Goal: Information Seeking & Learning: Learn about a topic

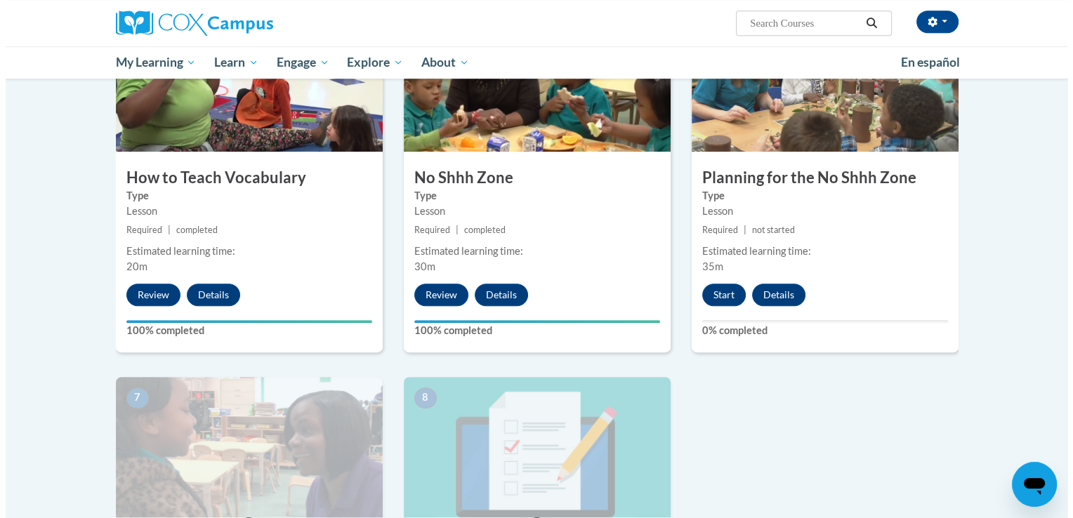
scroll to position [723, 0]
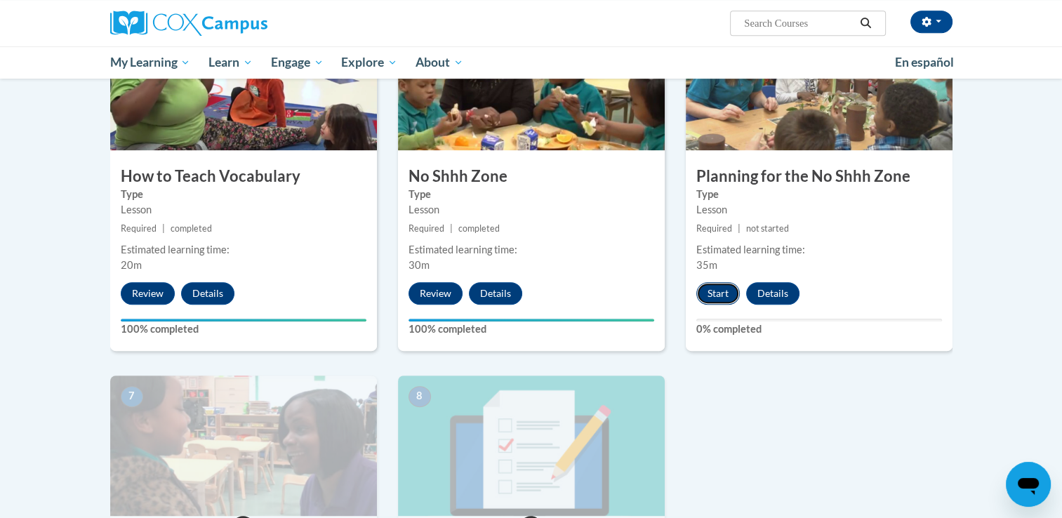
click at [703, 296] on button "Start" at bounding box center [718, 293] width 44 height 22
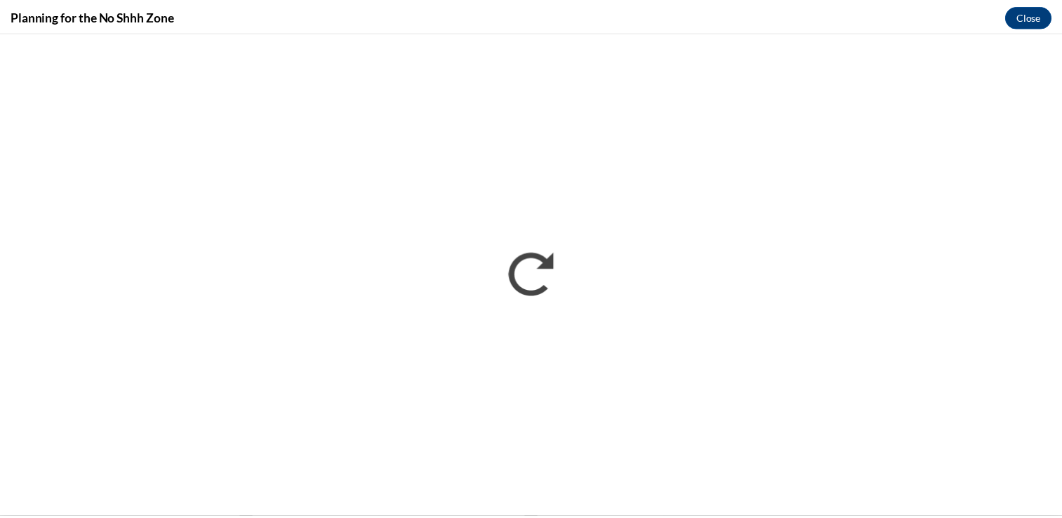
scroll to position [0, 0]
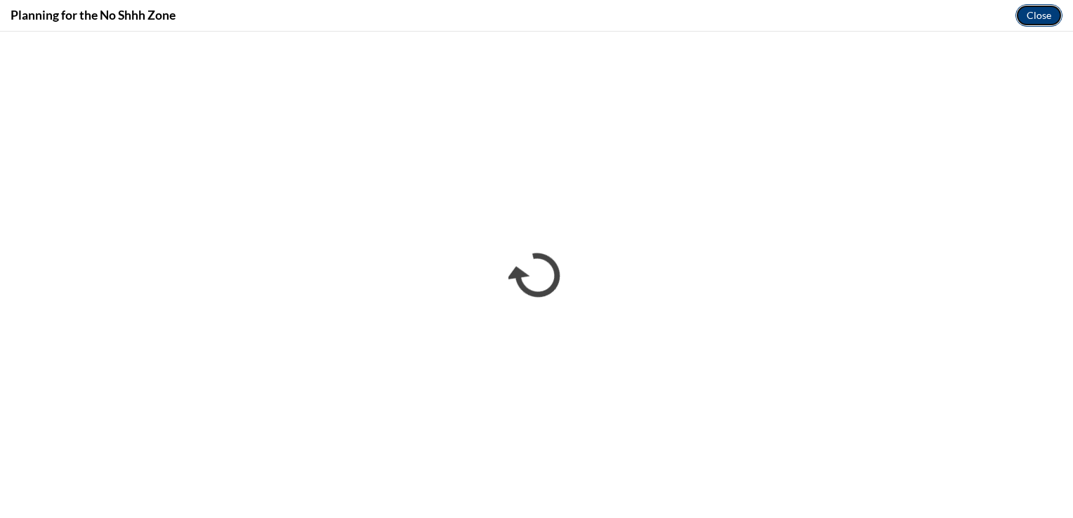
click at [1033, 12] on button "Close" at bounding box center [1038, 15] width 47 height 22
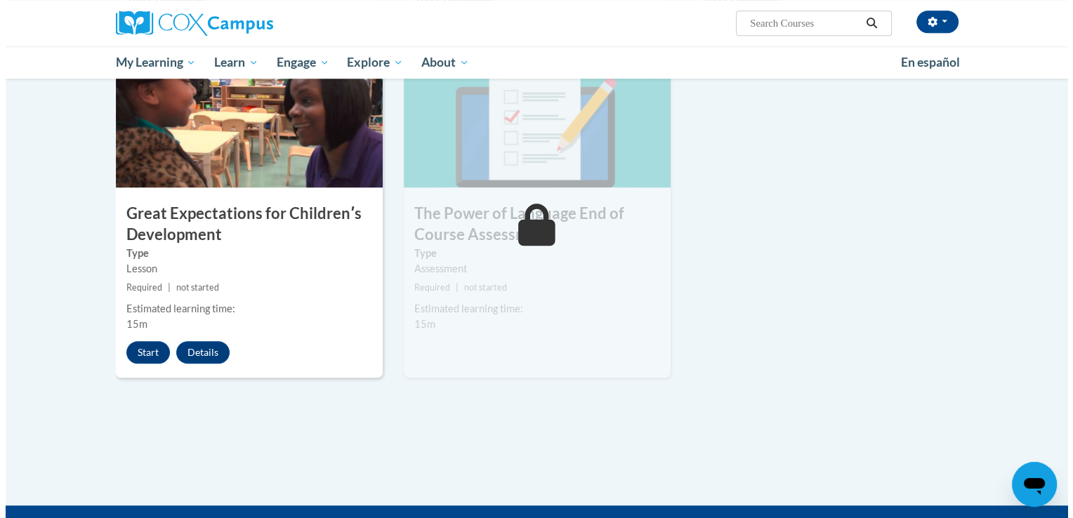
scroll to position [1049, 0]
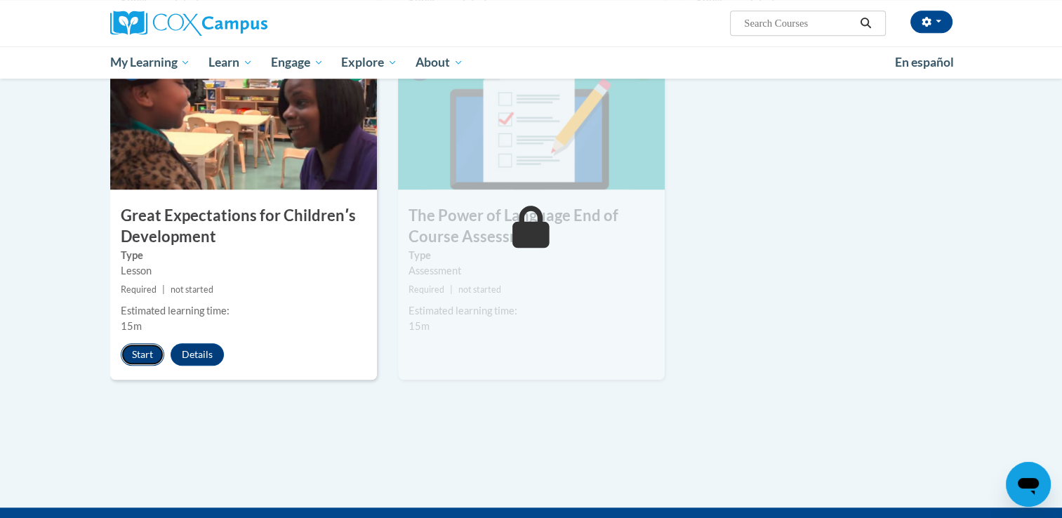
click at [142, 350] on button "Start" at bounding box center [143, 354] width 44 height 22
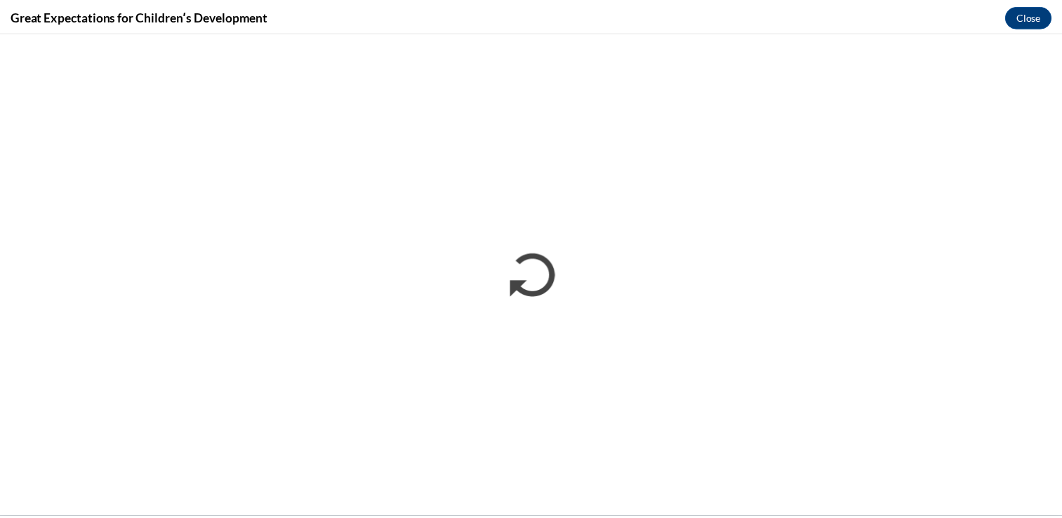
scroll to position [0, 0]
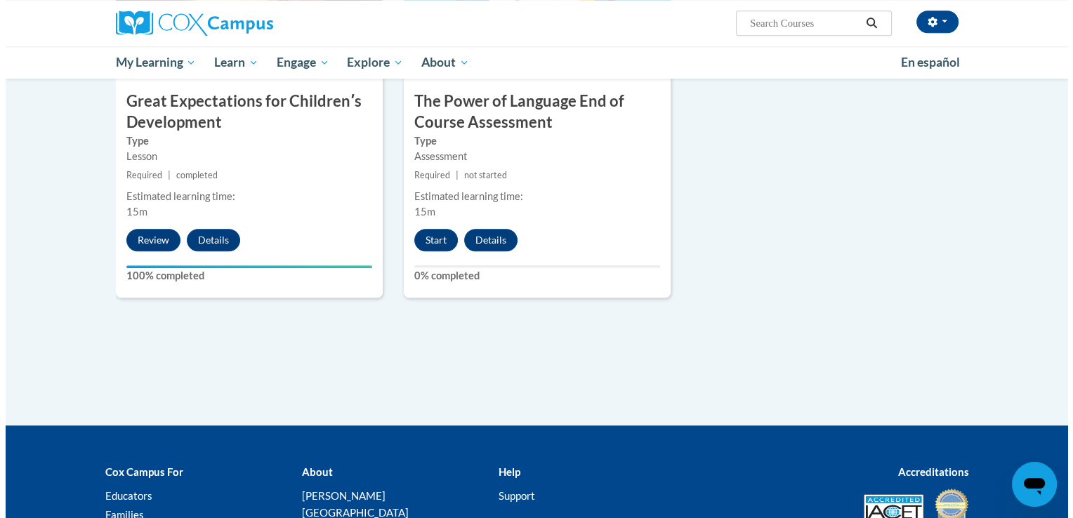
scroll to position [1168, 0]
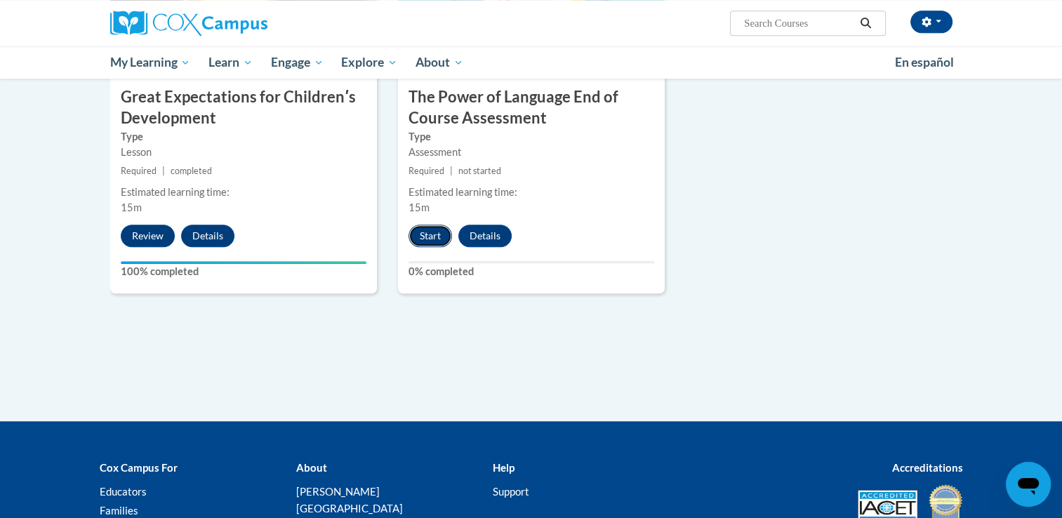
click at [432, 234] on button "Start" at bounding box center [431, 236] width 44 height 22
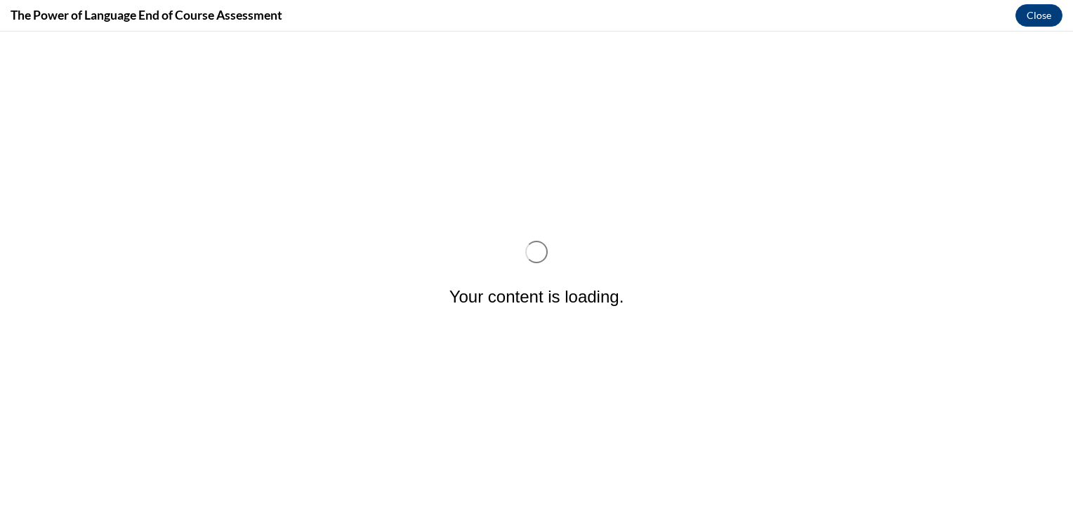
scroll to position [0, 0]
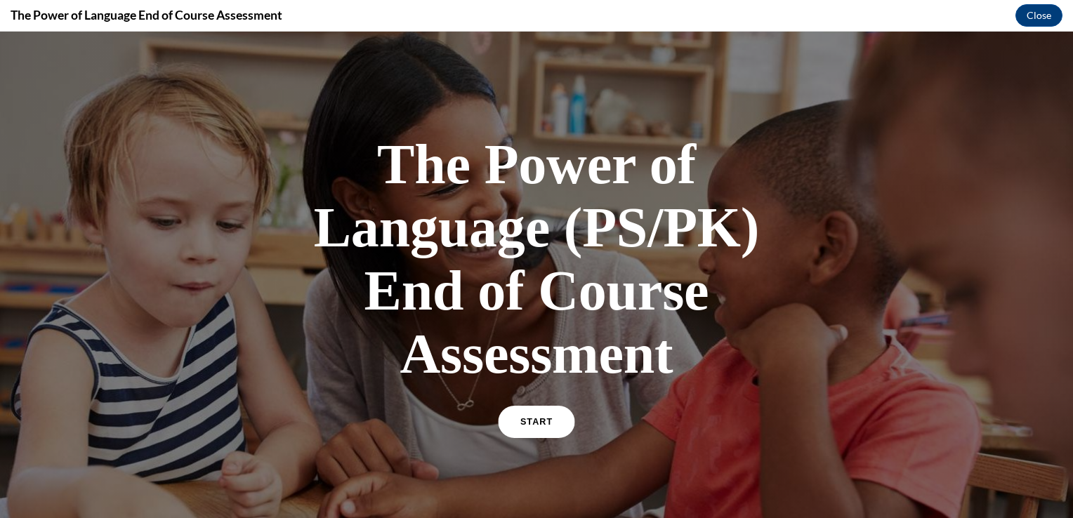
click at [538, 418] on span "START" at bounding box center [536, 422] width 32 height 11
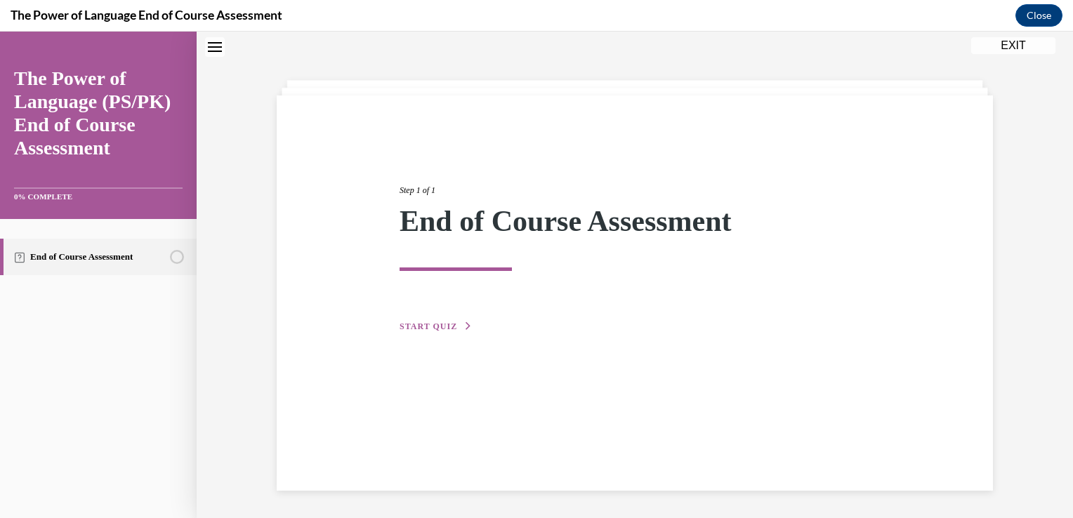
scroll to position [44, 0]
click at [432, 326] on span "START QUIZ" at bounding box center [428, 326] width 58 height 10
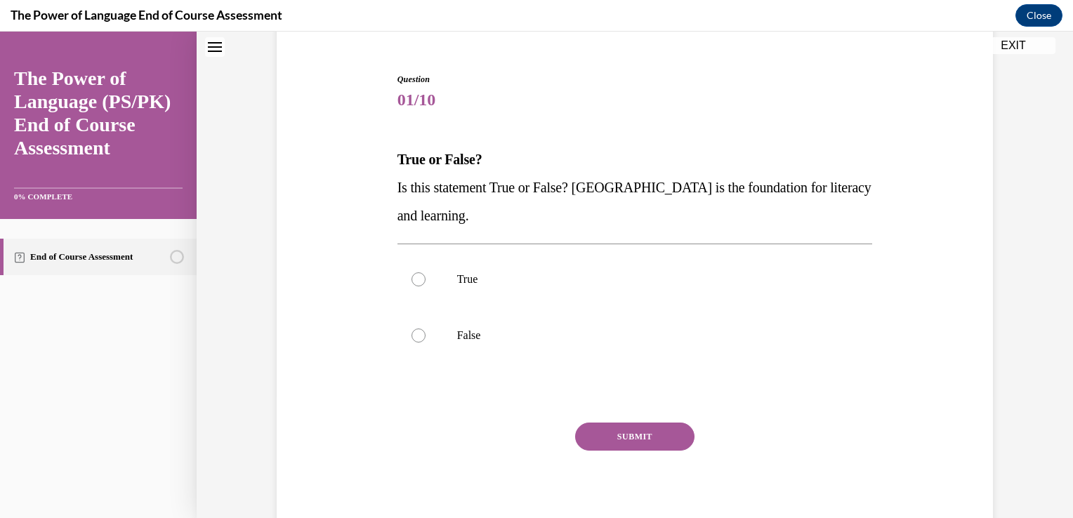
scroll to position [131, 0]
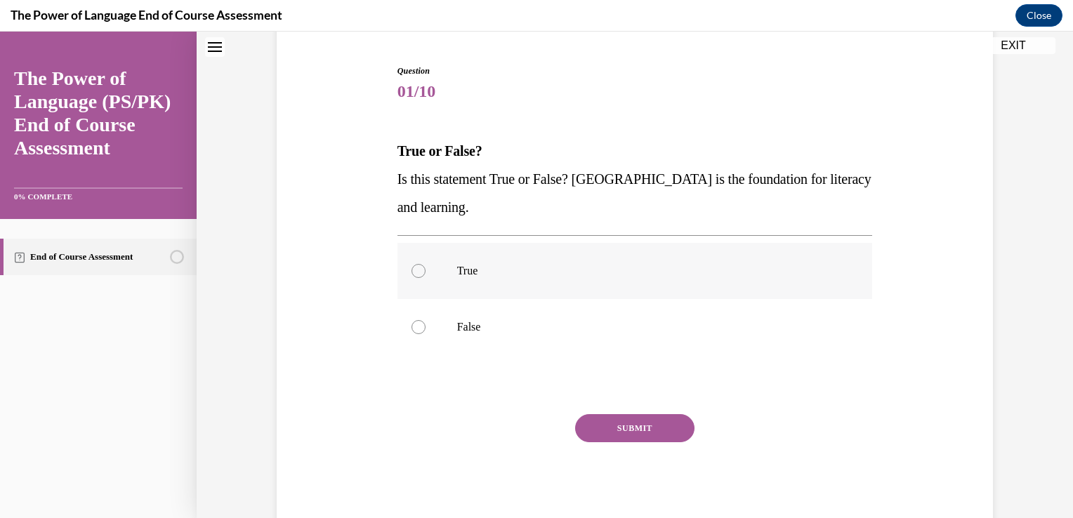
click at [476, 268] on p "True" at bounding box center [647, 271] width 380 height 14
click at [425, 268] on input "True" at bounding box center [418, 271] width 14 height 14
radio input "true"
click at [591, 435] on button "SUBMIT" at bounding box center [634, 428] width 119 height 28
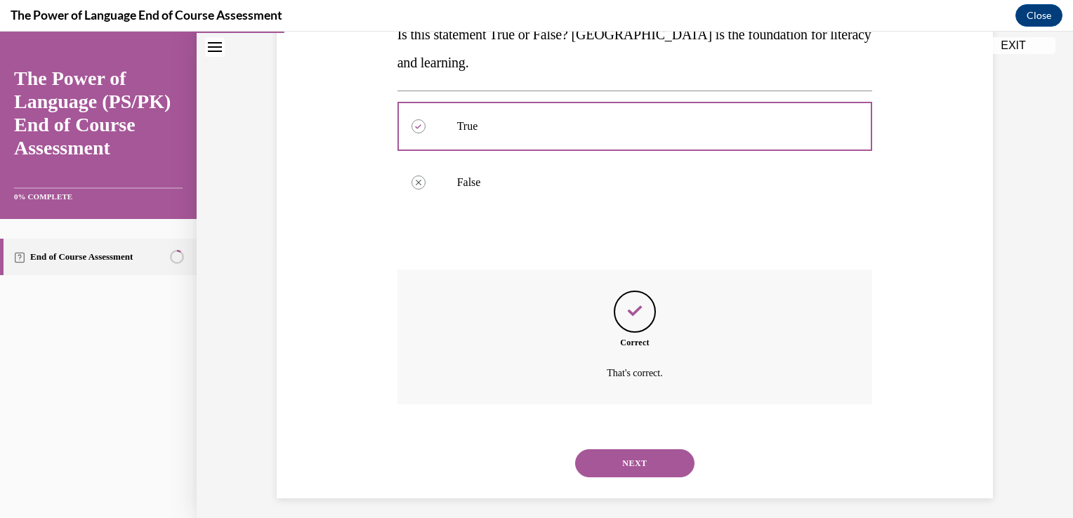
scroll to position [283, 0]
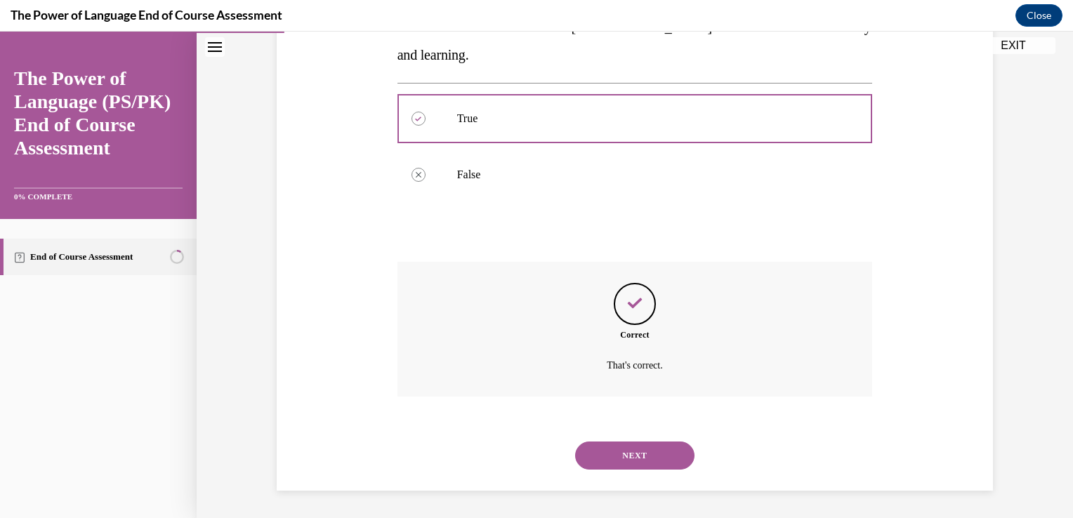
click at [602, 456] on button "NEXT" at bounding box center [634, 456] width 119 height 28
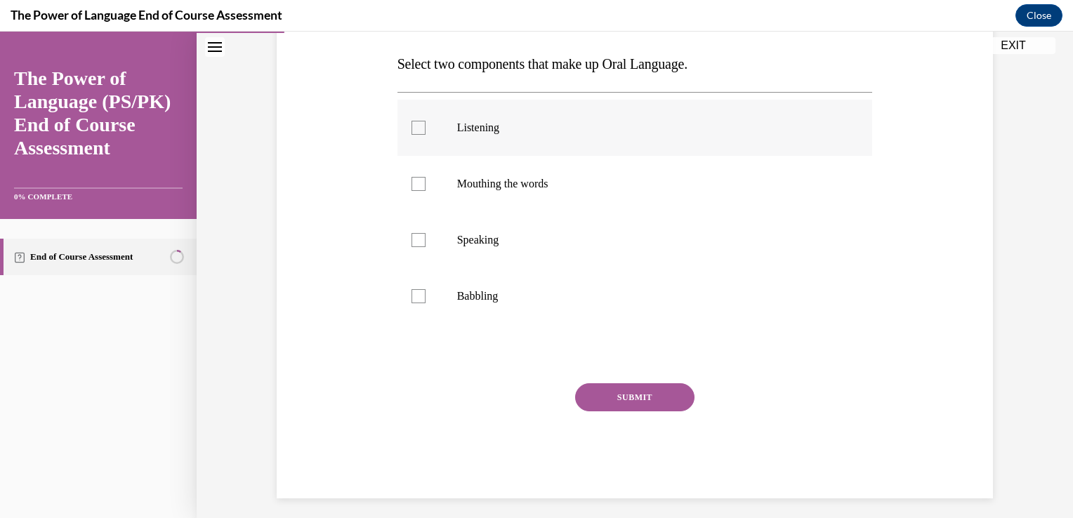
scroll to position [220, 0]
click at [479, 128] on p "Listening" at bounding box center [647, 126] width 380 height 14
click at [425, 128] on input "Listening" at bounding box center [418, 126] width 14 height 14
checkbox input "true"
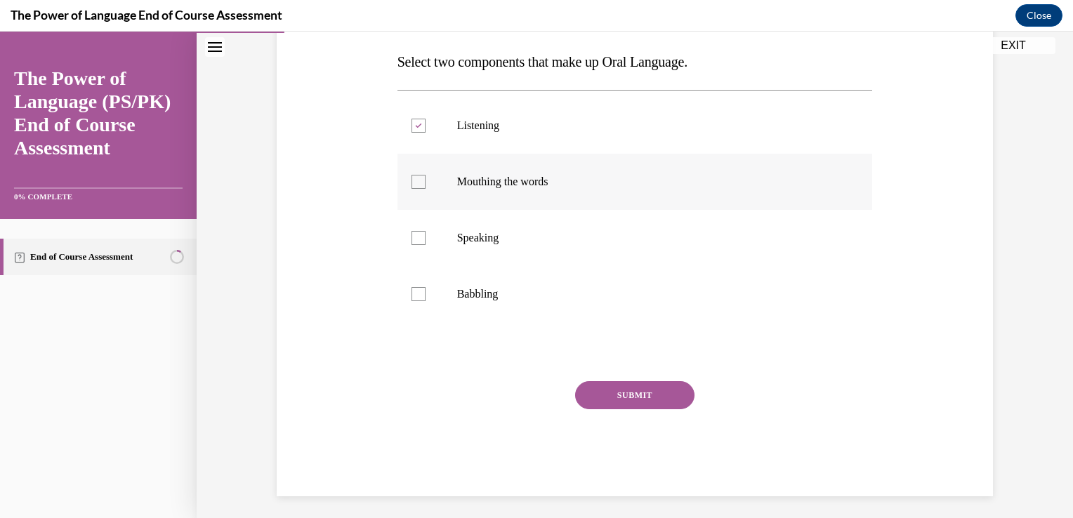
click at [411, 181] on div at bounding box center [418, 182] width 14 height 14
click at [411, 181] on input "Mouthing the words" at bounding box center [418, 182] width 14 height 14
checkbox input "true"
click at [471, 238] on p "Speaking" at bounding box center [647, 238] width 380 height 14
click at [425, 238] on input "Speaking" at bounding box center [418, 238] width 14 height 14
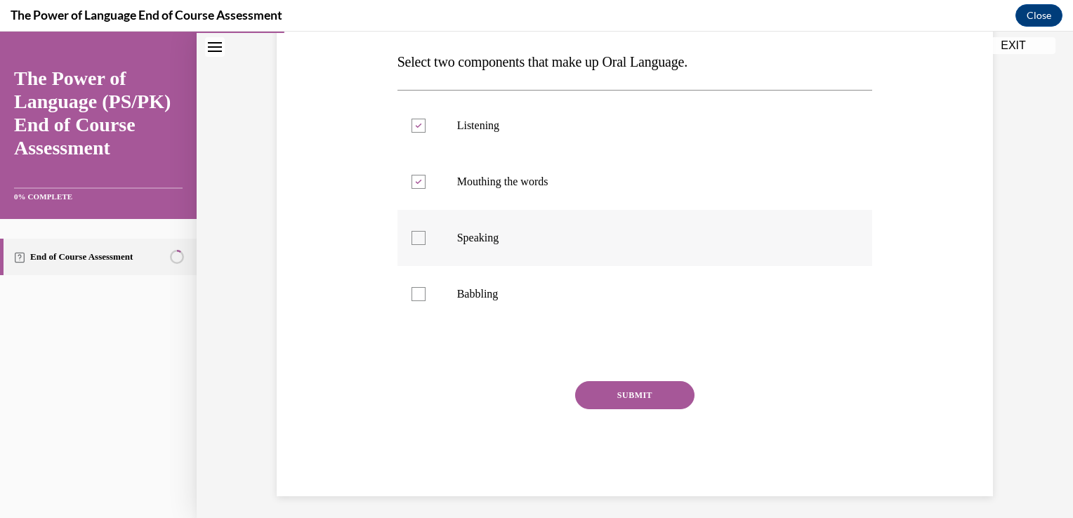
checkbox input "true"
click at [415, 119] on div at bounding box center [418, 126] width 14 height 14
click at [415, 119] on input "Listening" at bounding box center [418, 126] width 14 height 14
checkbox input "false"
click at [618, 389] on button "SUBMIT" at bounding box center [634, 395] width 119 height 28
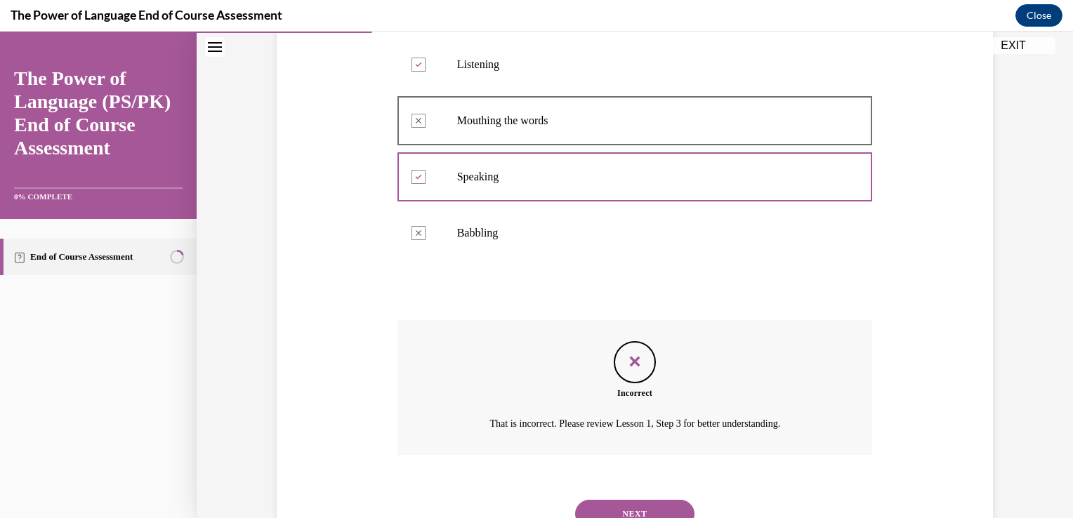
scroll to position [339, 0]
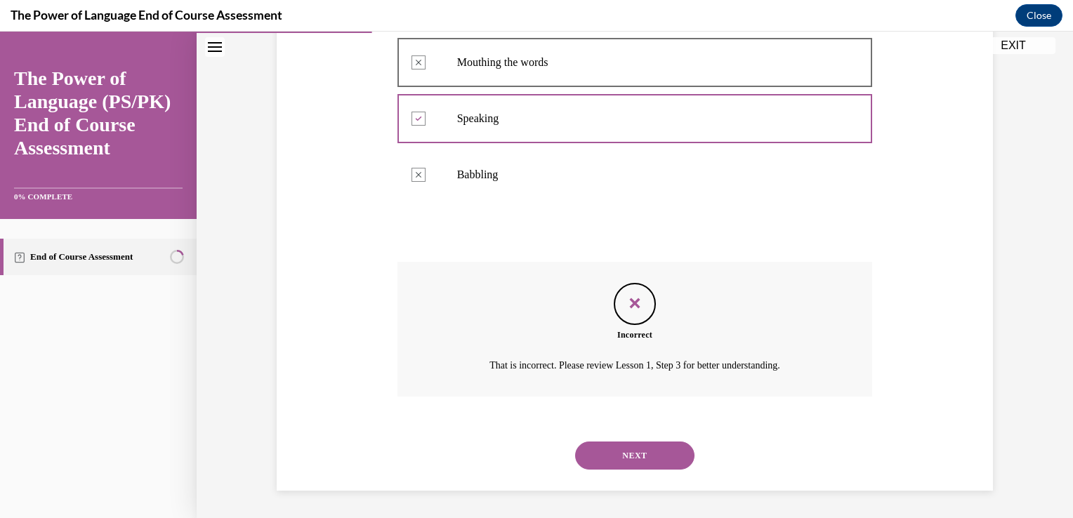
click at [615, 458] on button "NEXT" at bounding box center [634, 456] width 119 height 28
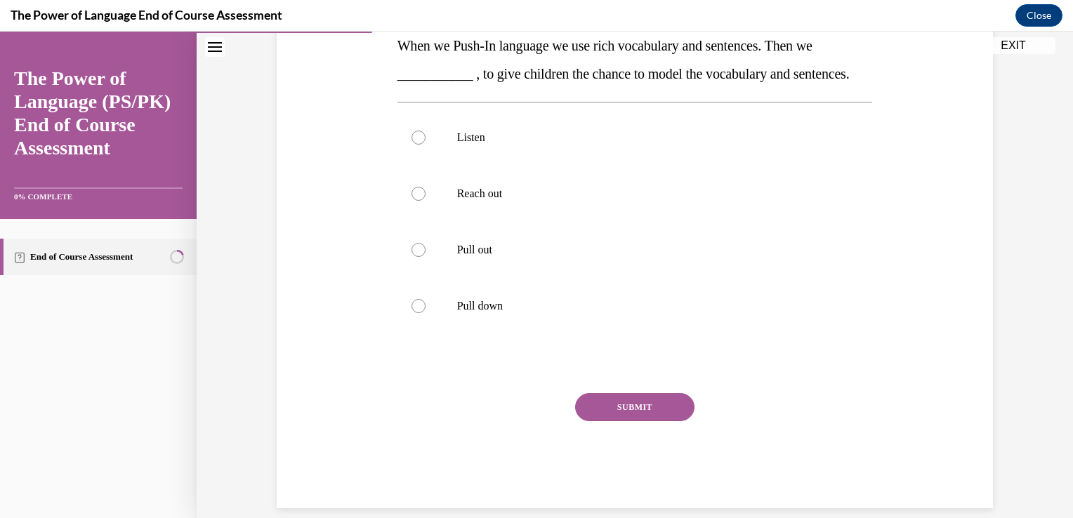
scroll to position [239, 0]
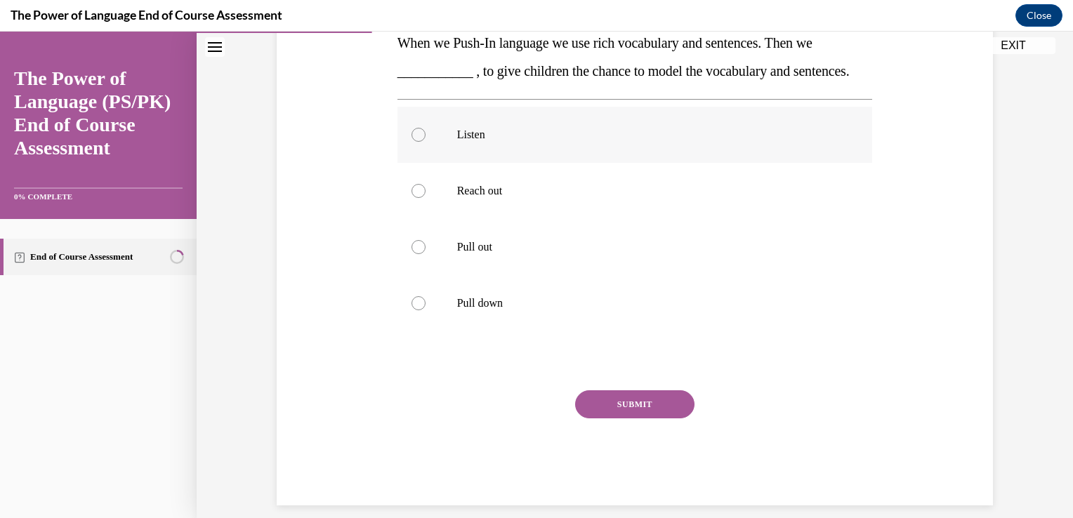
click at [486, 142] on p "Listen" at bounding box center [647, 135] width 380 height 14
click at [425, 142] on input "Listen" at bounding box center [418, 135] width 14 height 14
radio input "true"
click at [601, 418] on button "SUBMIT" at bounding box center [634, 404] width 119 height 28
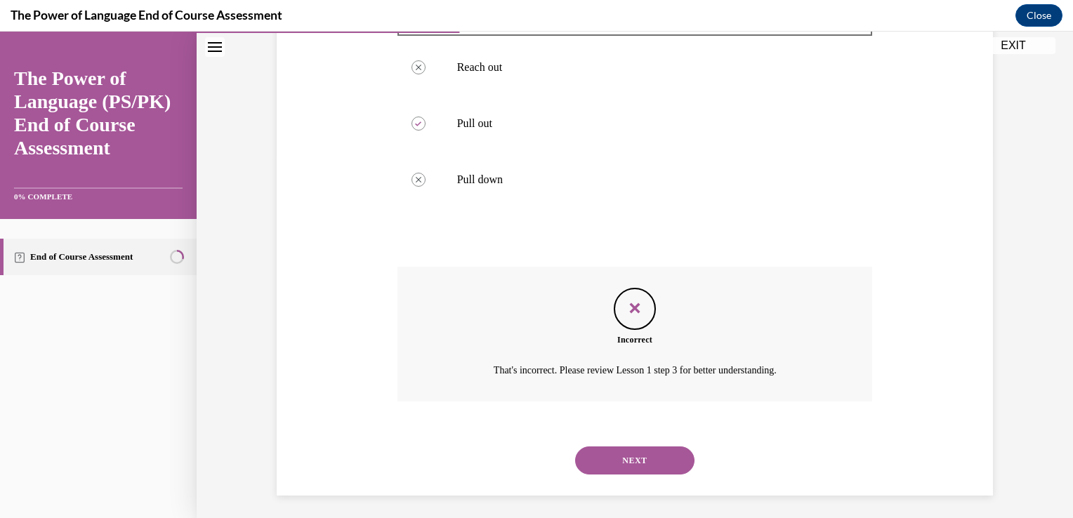
scroll to position [395, 0]
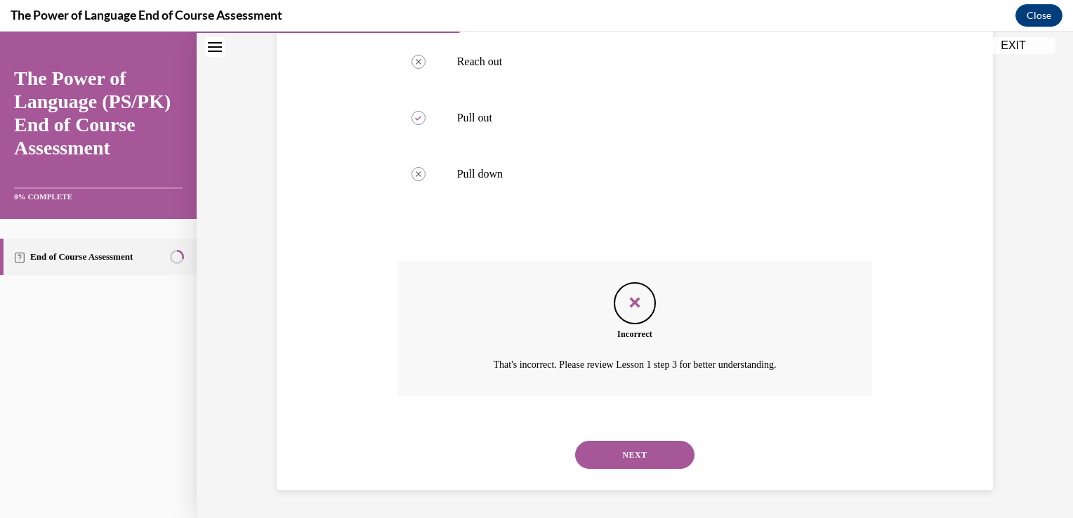
click at [606, 455] on button "NEXT" at bounding box center [634, 455] width 119 height 28
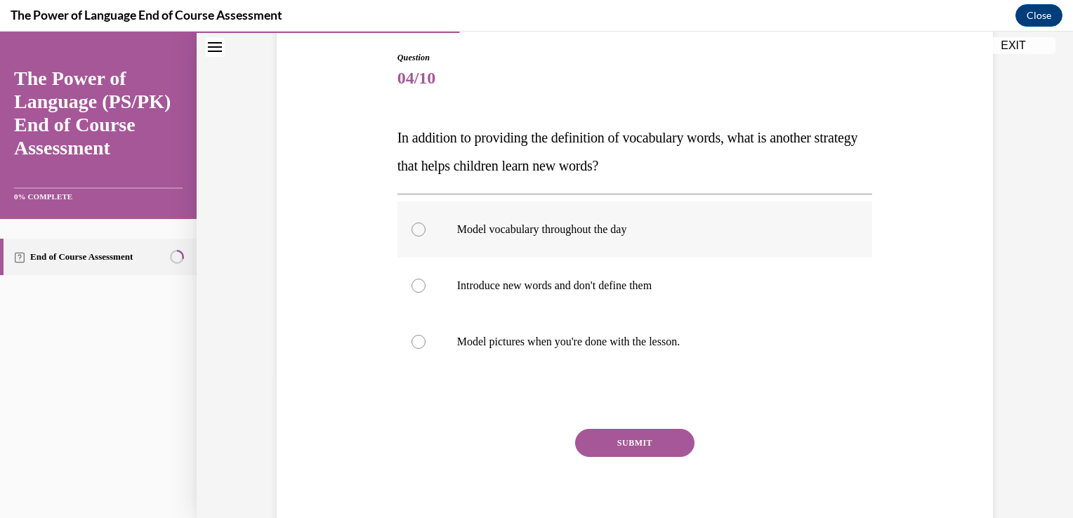
scroll to position [197, 0]
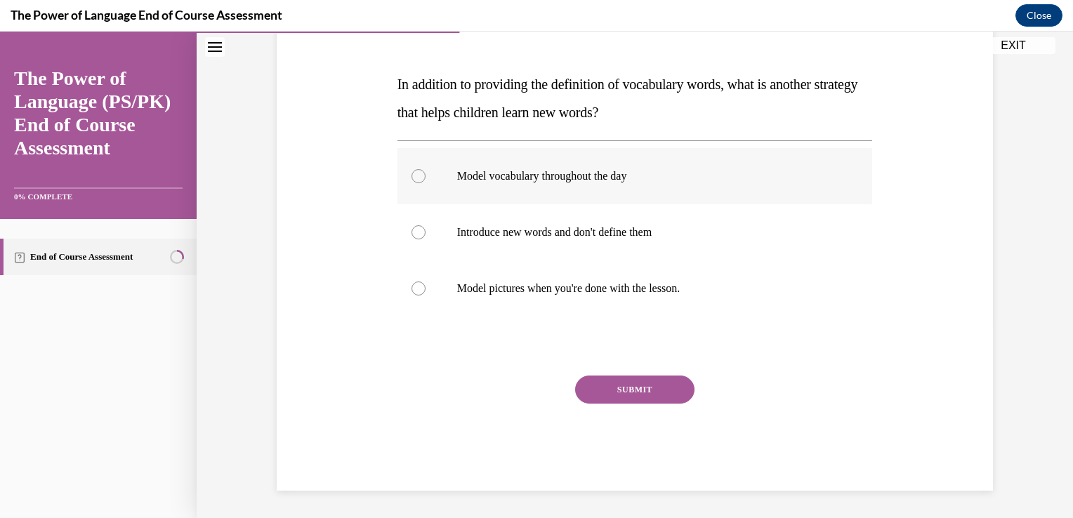
click at [413, 175] on div at bounding box center [418, 176] width 14 height 14
click at [413, 175] on input "Model vocabulary throughout the day" at bounding box center [418, 176] width 14 height 14
radio input "true"
click at [623, 391] on button "SUBMIT" at bounding box center [634, 390] width 119 height 28
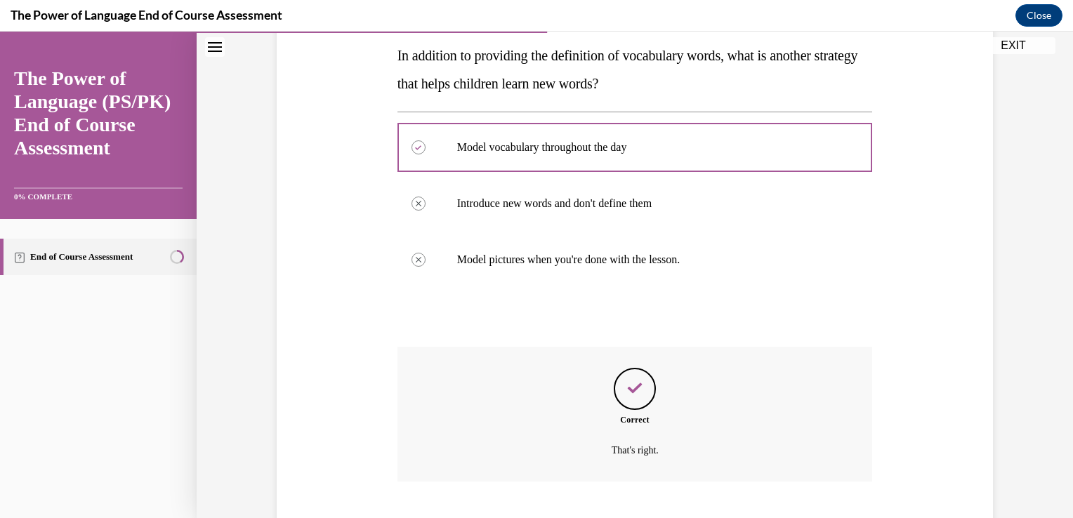
scroll to position [311, 0]
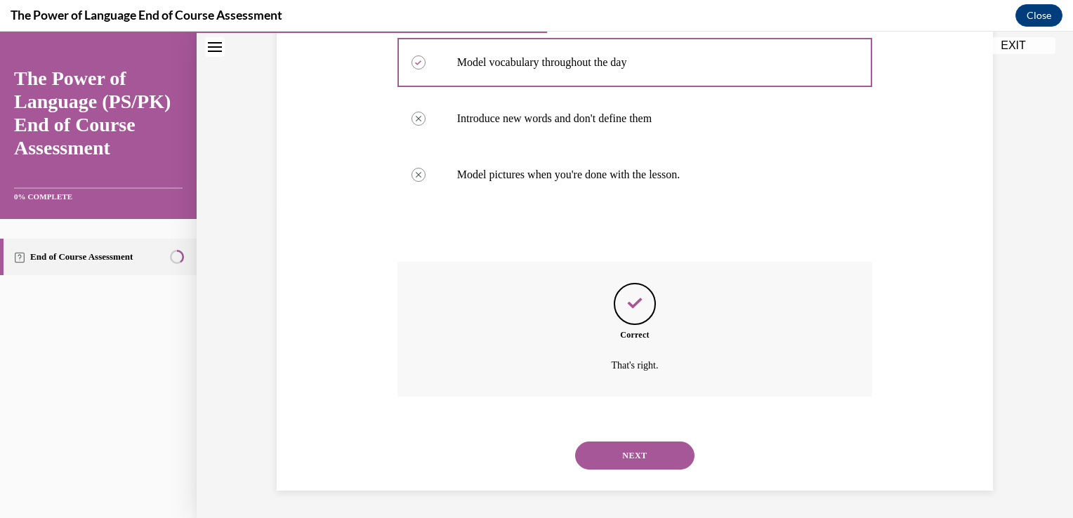
click at [624, 453] on button "NEXT" at bounding box center [634, 456] width 119 height 28
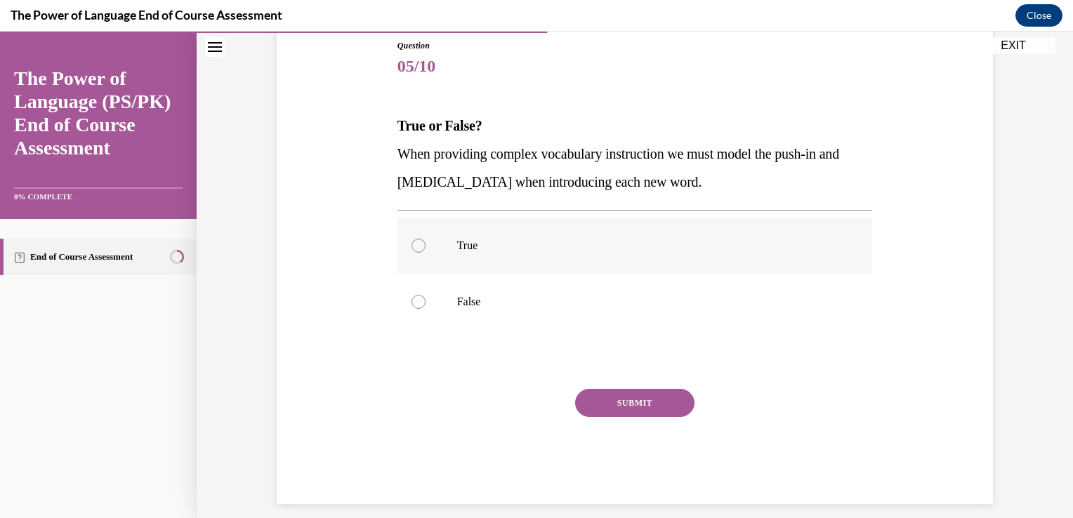
click at [413, 245] on div at bounding box center [418, 246] width 14 height 14
click at [413, 245] on input "True" at bounding box center [418, 246] width 14 height 14
radio input "true"
click at [607, 410] on button "SUBMIT" at bounding box center [634, 403] width 119 height 28
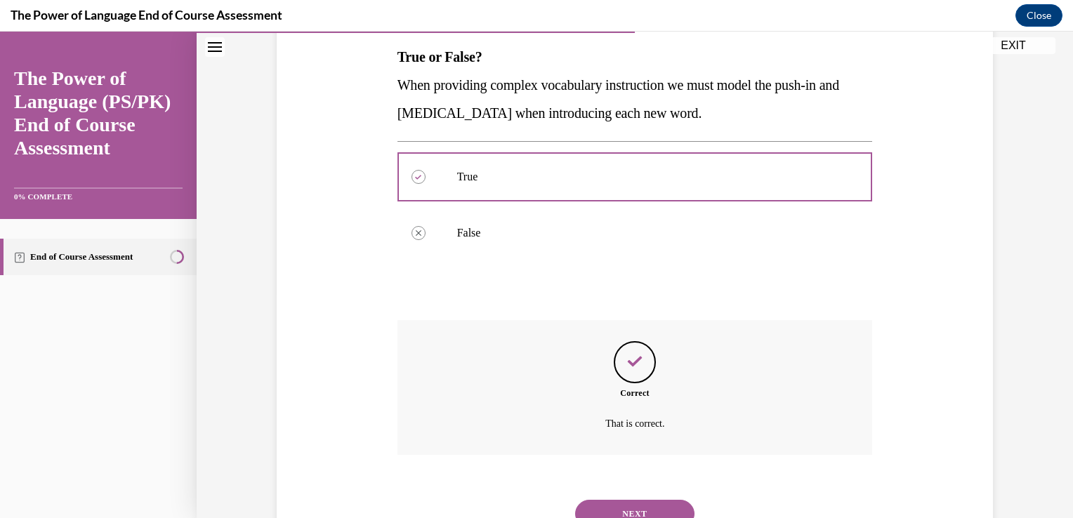
scroll to position [283, 0]
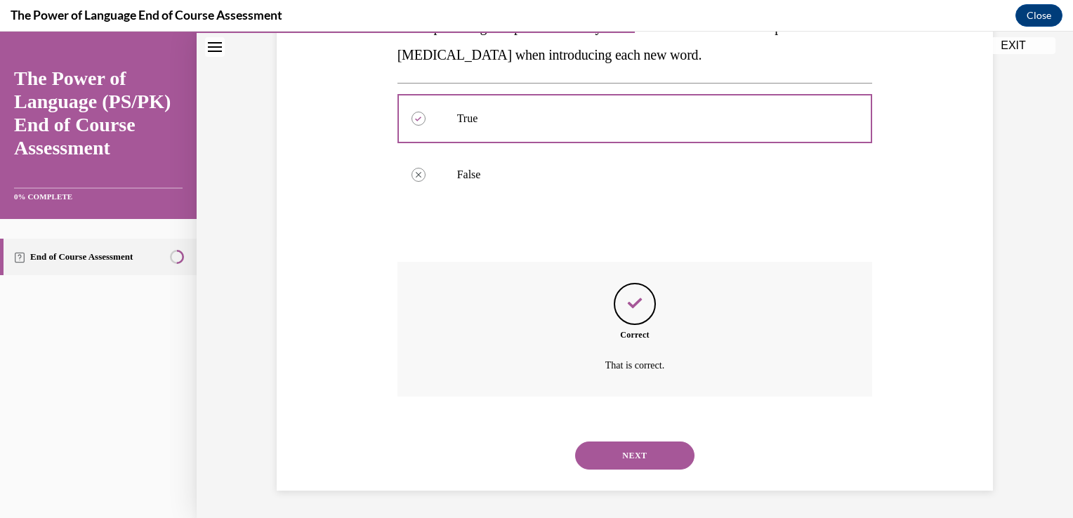
click at [621, 459] on button "NEXT" at bounding box center [634, 456] width 119 height 28
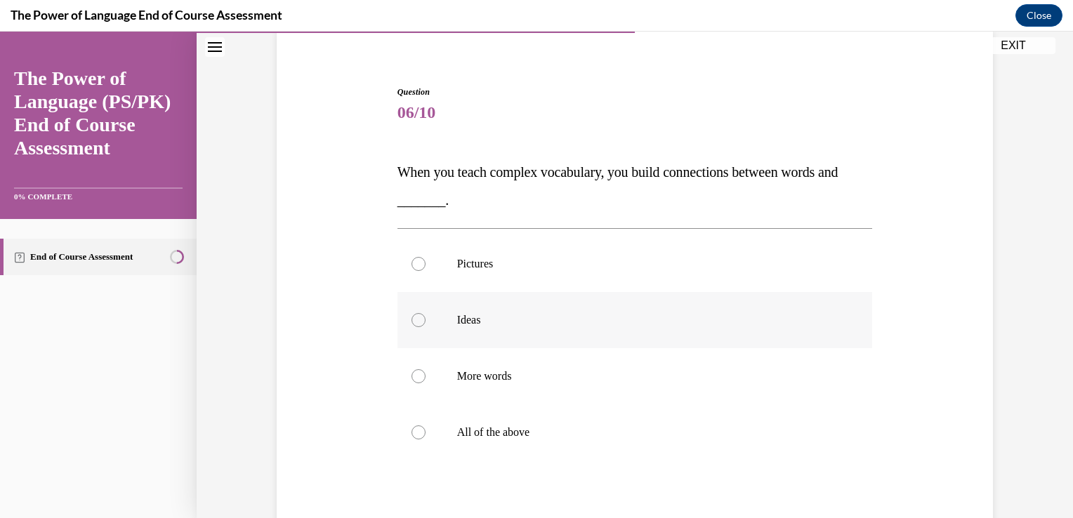
scroll to position [121, 0]
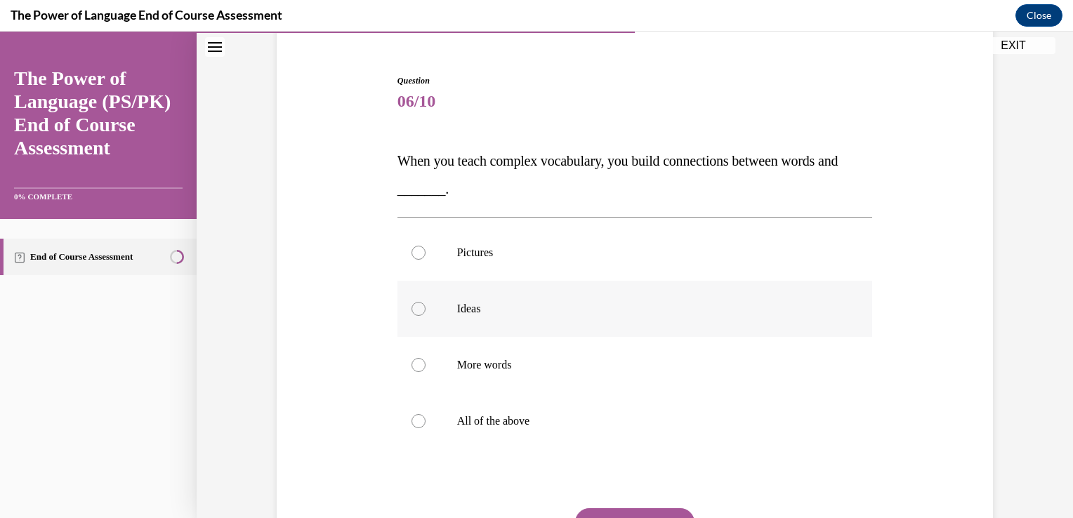
click at [615, 421] on p "All of the above" at bounding box center [647, 421] width 380 height 14
click at [425, 421] on input "All of the above" at bounding box center [418, 421] width 14 height 14
radio input "true"
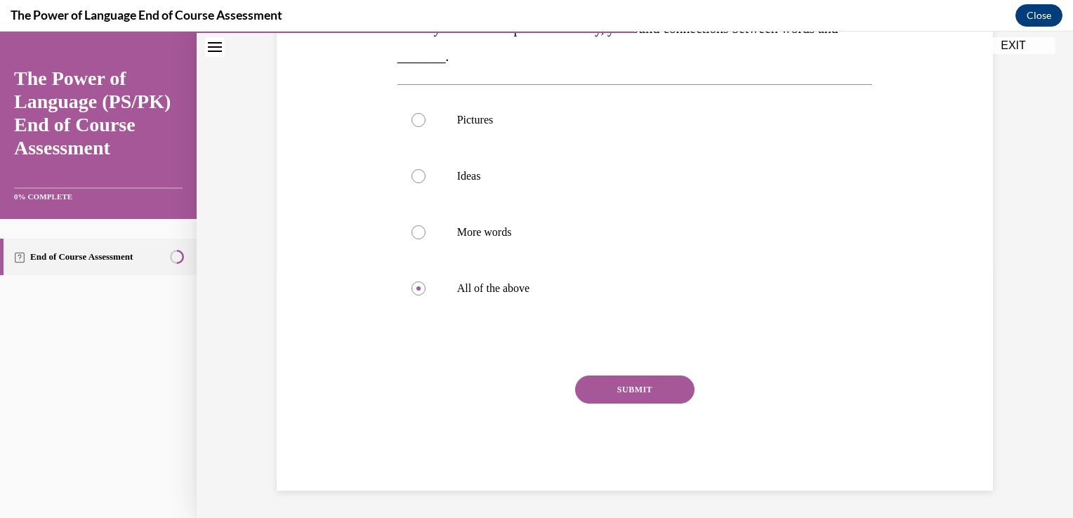
click at [602, 385] on button "SUBMIT" at bounding box center [634, 390] width 119 height 28
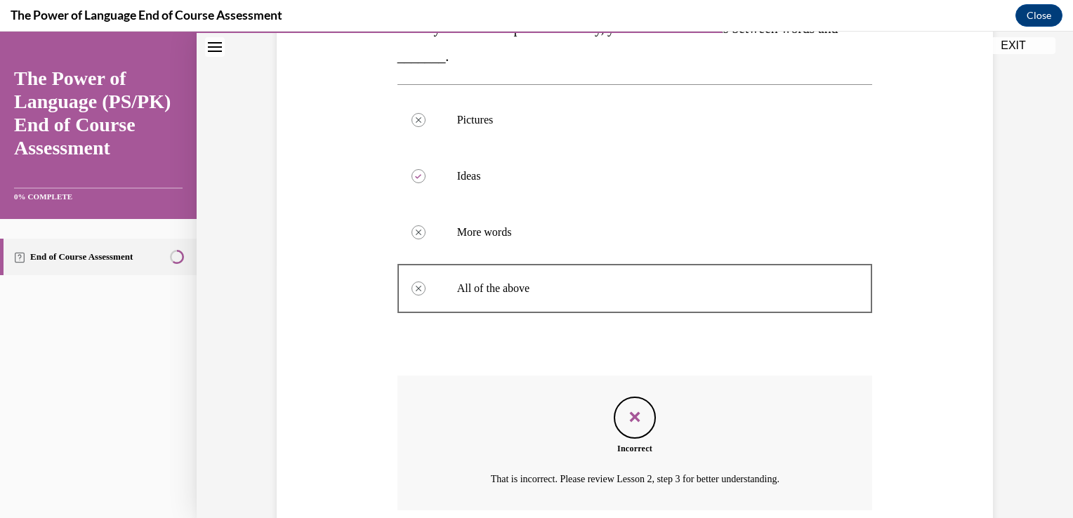
scroll to position [367, 0]
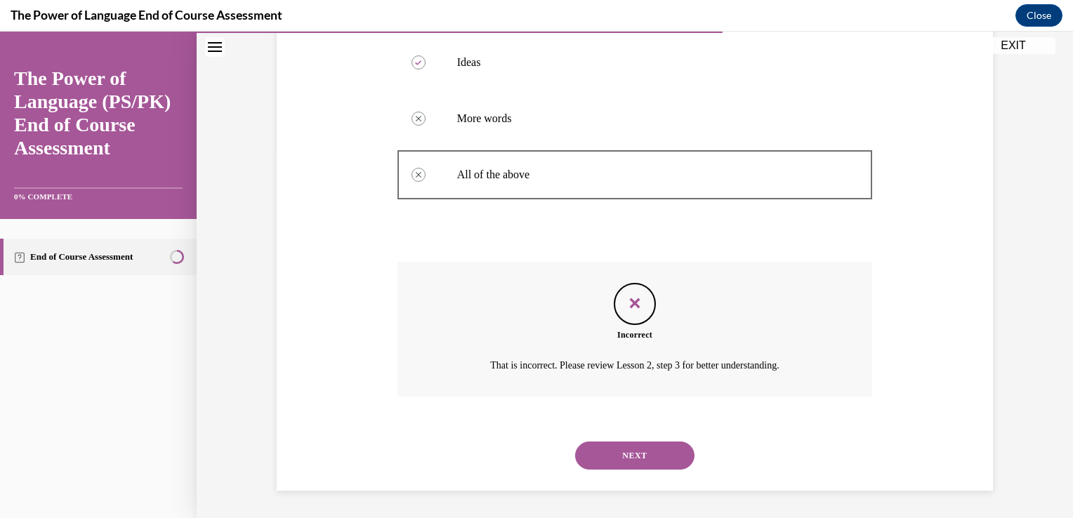
click at [621, 450] on button "NEXT" at bounding box center [634, 456] width 119 height 28
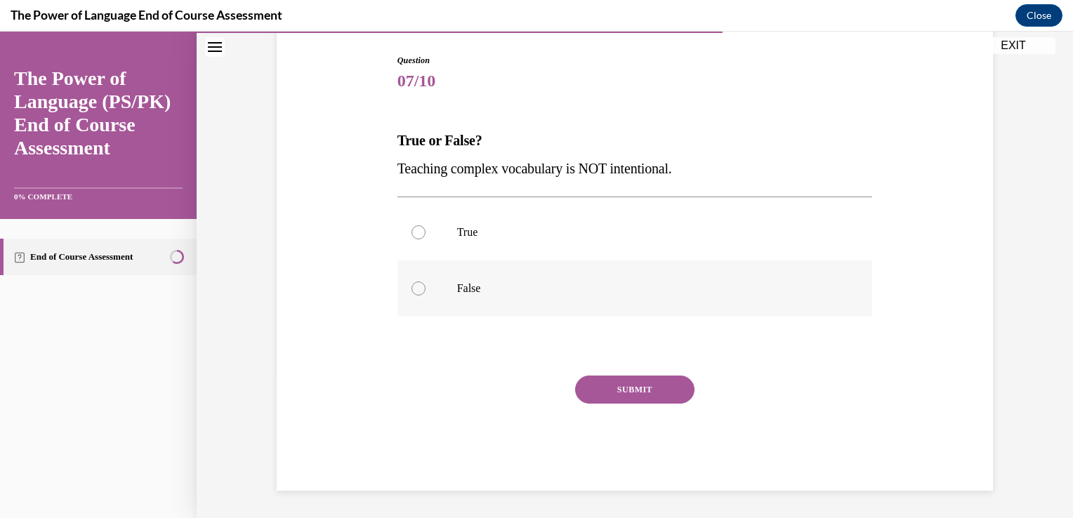
click at [413, 282] on div at bounding box center [418, 288] width 14 height 14
click at [413, 282] on input "False" at bounding box center [418, 288] width 14 height 14
radio input "true"
click at [581, 383] on button "SUBMIT" at bounding box center [634, 390] width 119 height 28
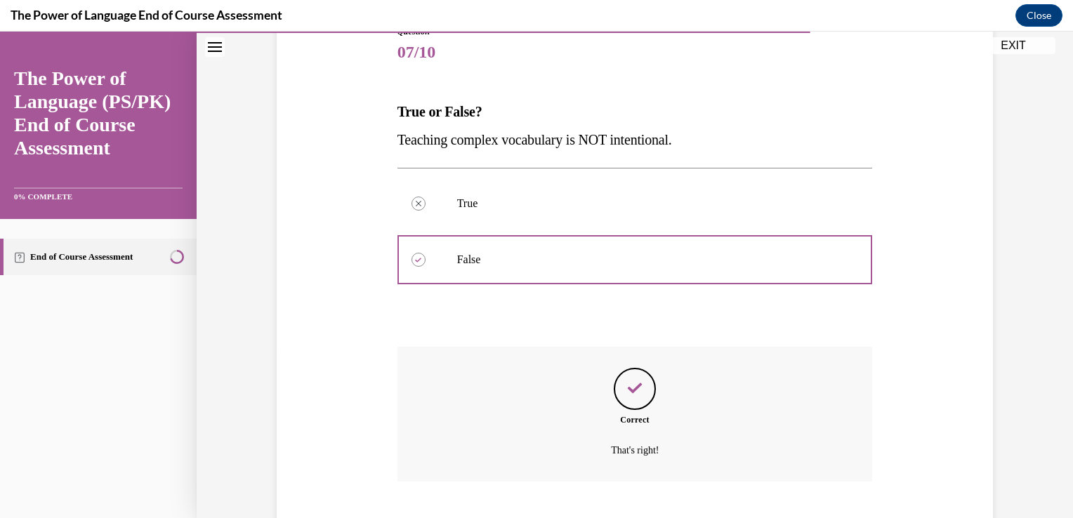
scroll to position [255, 0]
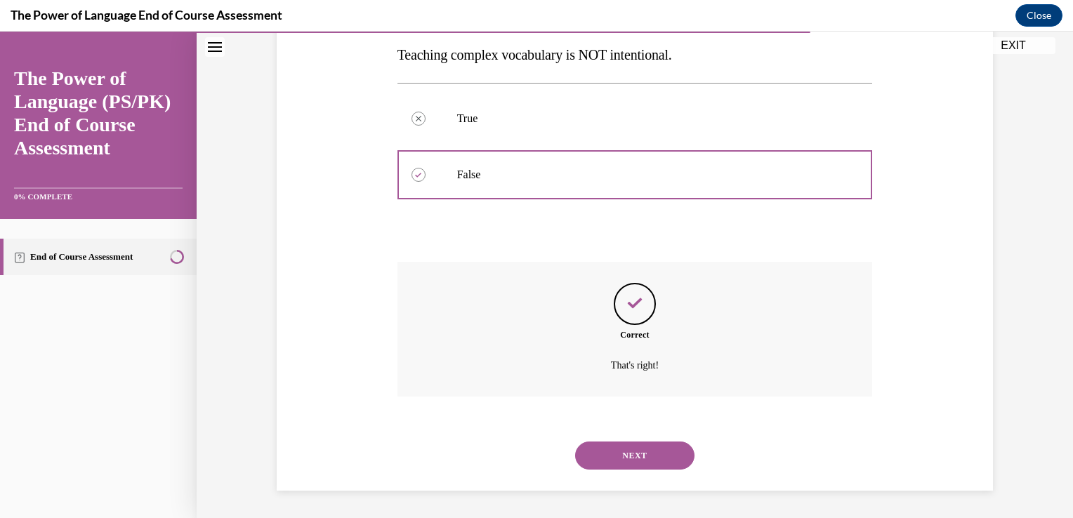
click at [598, 458] on button "NEXT" at bounding box center [634, 456] width 119 height 28
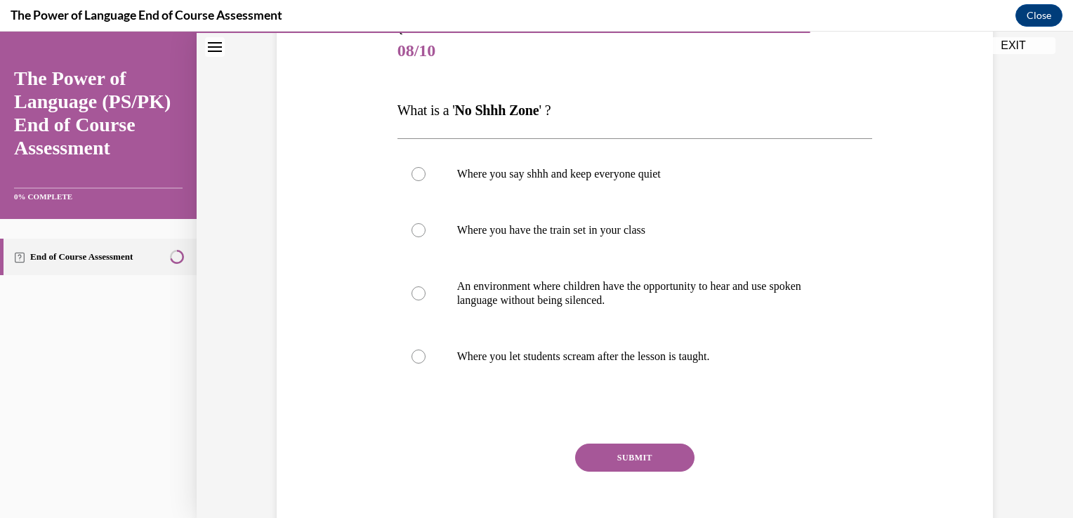
scroll to position [171, 0]
click at [459, 277] on label "An environment where children have the opportunity to hear and use spoken langu…" at bounding box center [634, 294] width 475 height 70
click at [425, 287] on input "An environment where children have the opportunity to hear and use spoken langu…" at bounding box center [418, 294] width 14 height 14
radio input "true"
click at [587, 453] on button "SUBMIT" at bounding box center [634, 458] width 119 height 28
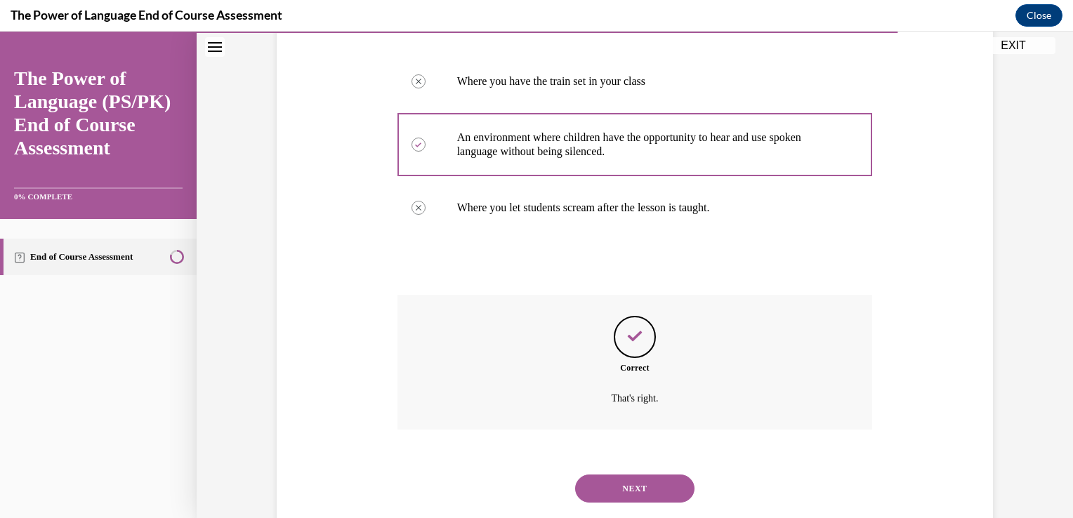
scroll to position [353, 0]
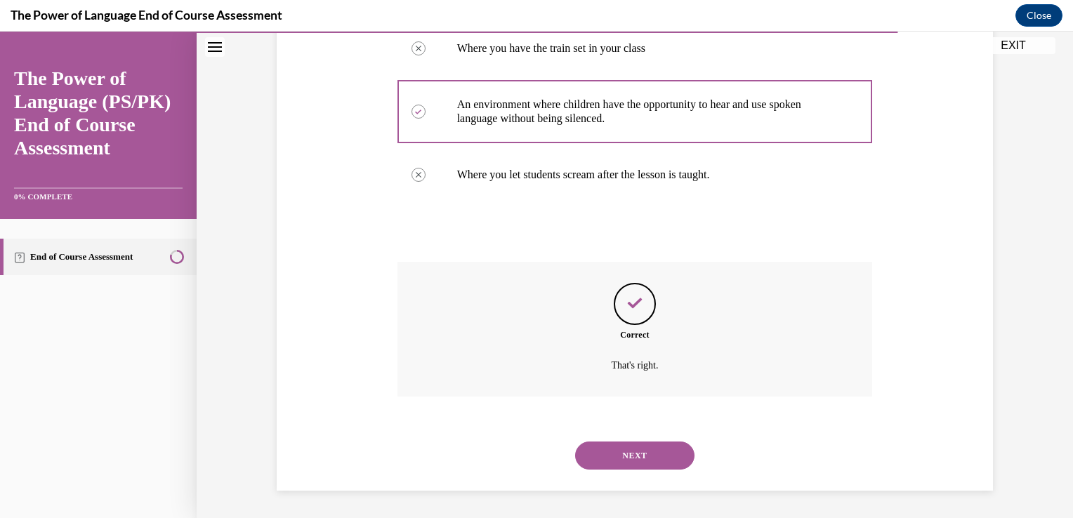
click at [587, 453] on button "NEXT" at bounding box center [634, 456] width 119 height 28
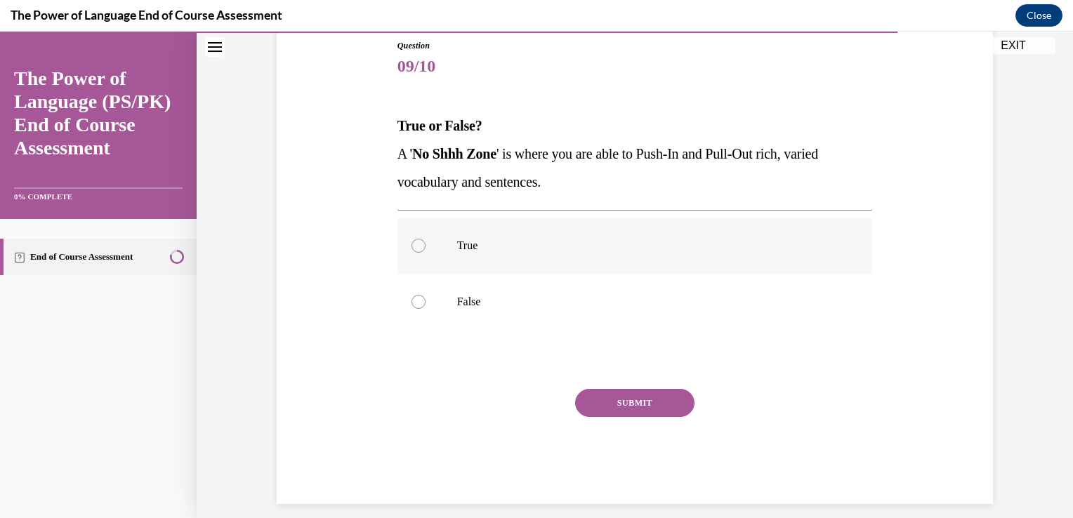
click at [470, 234] on label "True" at bounding box center [634, 246] width 475 height 56
click at [425, 239] on input "True" at bounding box center [418, 246] width 14 height 14
radio input "true"
click at [612, 406] on button "SUBMIT" at bounding box center [634, 403] width 119 height 28
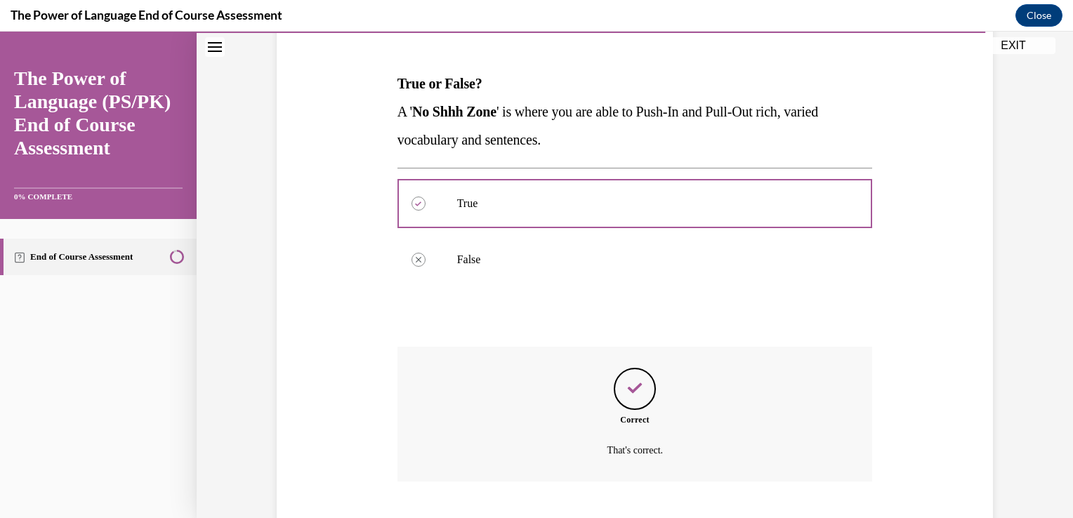
scroll to position [283, 0]
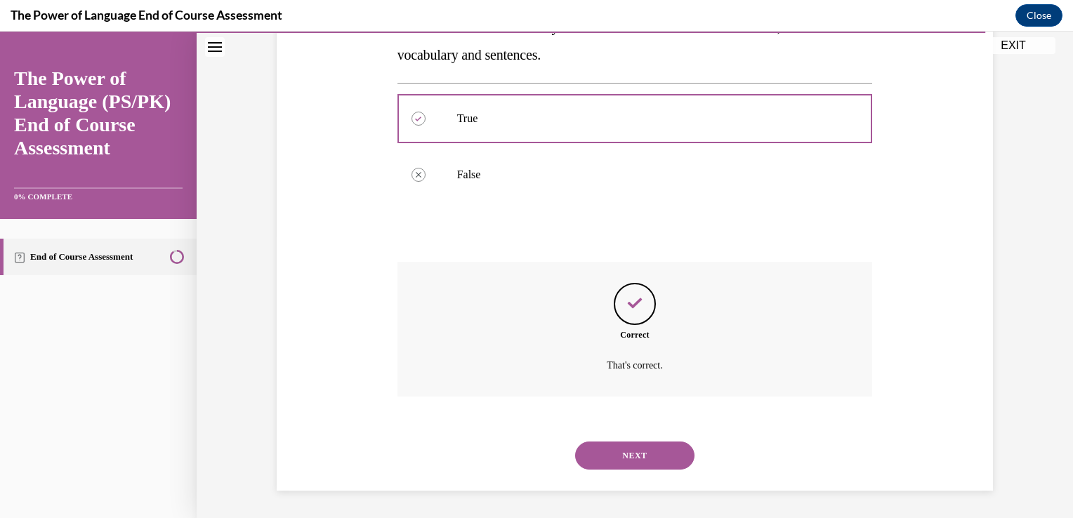
click at [627, 456] on button "NEXT" at bounding box center [634, 456] width 119 height 28
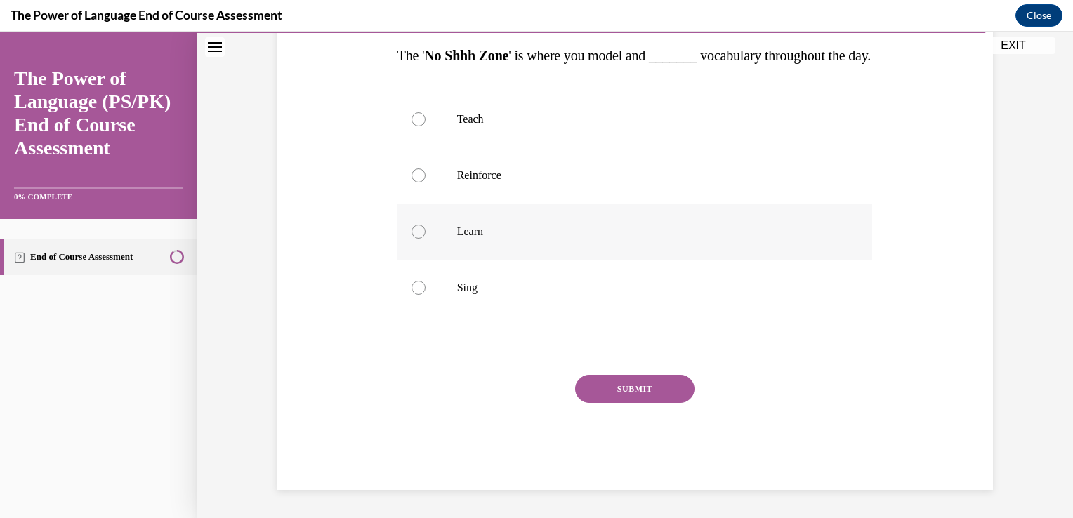
scroll to position [253, 0]
click at [509, 190] on label "Reinforce" at bounding box center [634, 175] width 475 height 56
click at [425, 183] on input "Reinforce" at bounding box center [418, 175] width 14 height 14
radio input "true"
click at [597, 385] on button "SUBMIT" at bounding box center [634, 389] width 119 height 28
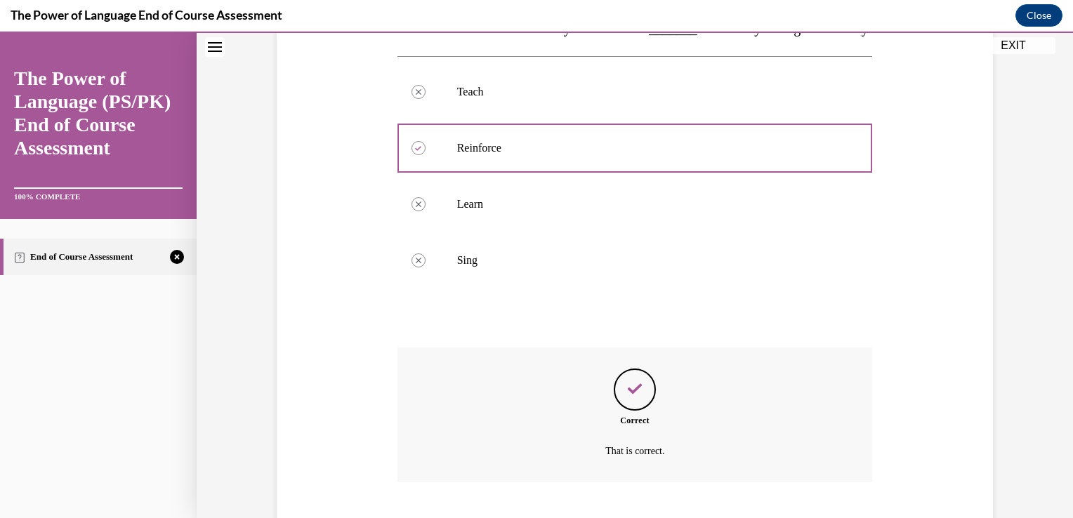
scroll to position [367, 0]
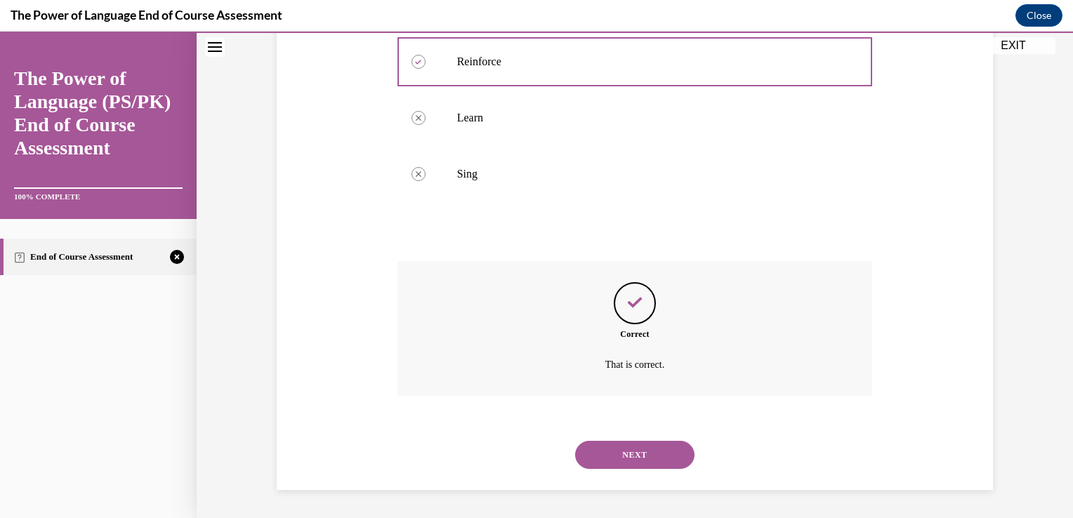
click at [622, 449] on button "NEXT" at bounding box center [634, 455] width 119 height 28
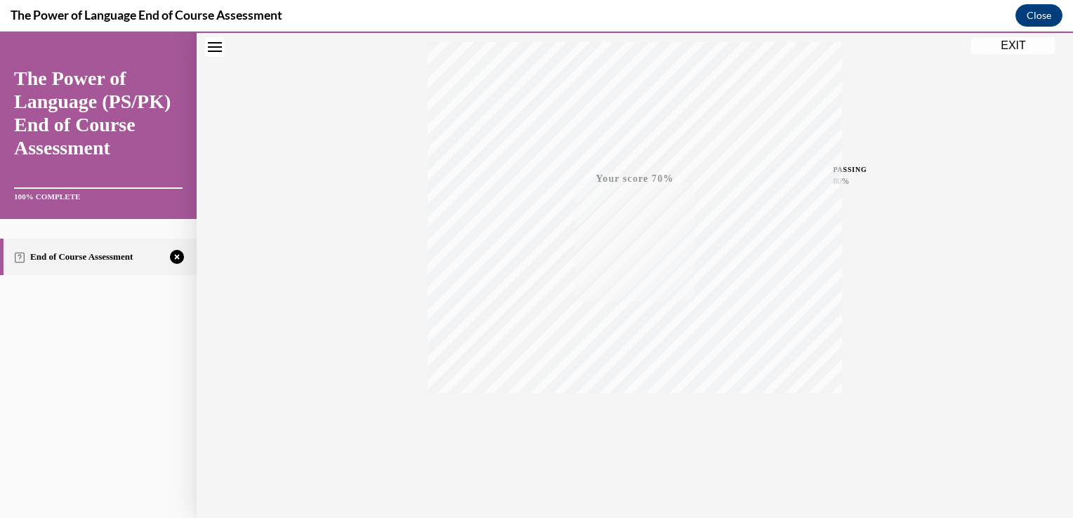
scroll to position [232, 0]
click at [1033, 12] on button "Close" at bounding box center [1038, 15] width 47 height 22
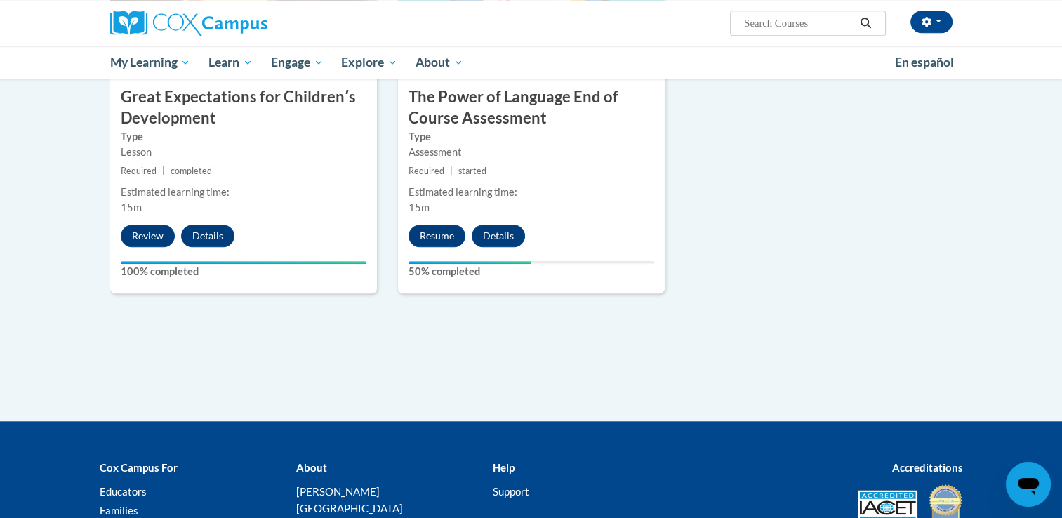
click at [420, 225] on button "Resume" at bounding box center [437, 236] width 57 height 22
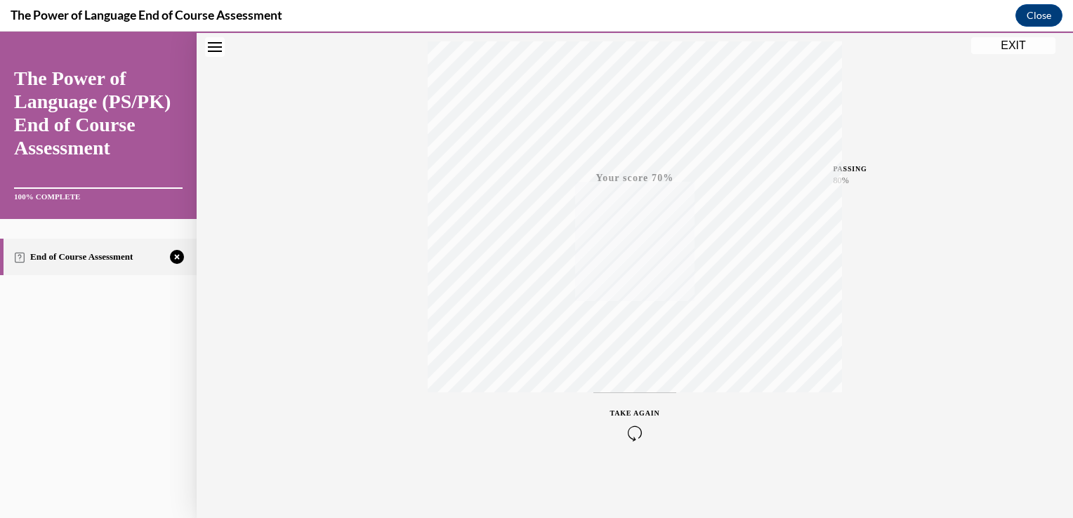
click at [620, 422] on div "TAKE AGAIN" at bounding box center [635, 424] width 50 height 33
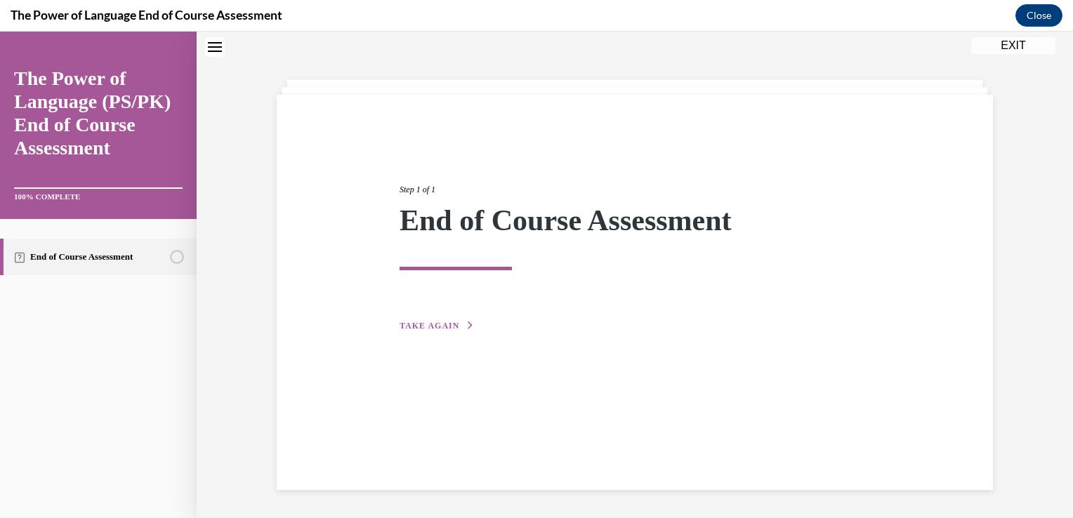
scroll to position [44, 0]
click at [429, 324] on span "TAKE AGAIN" at bounding box center [429, 326] width 60 height 10
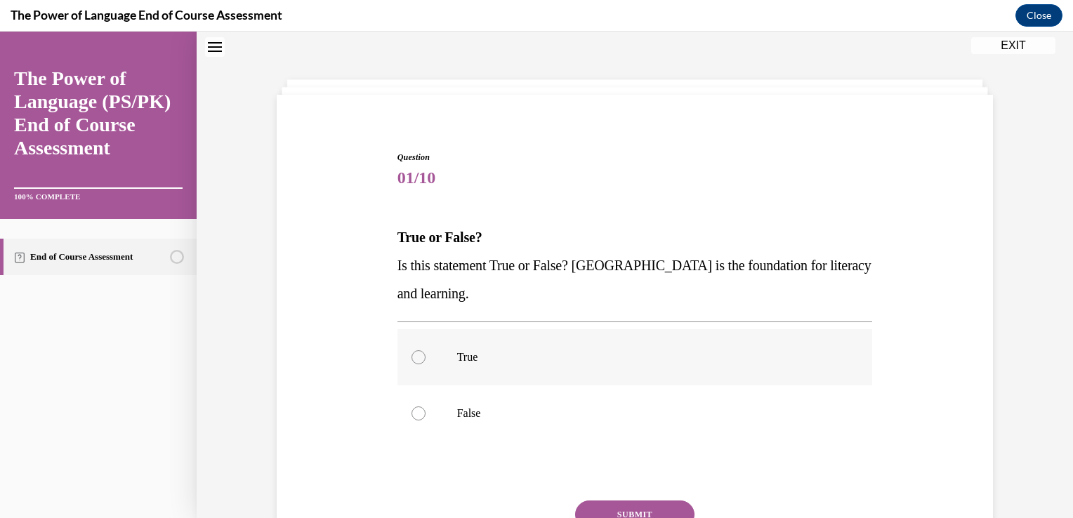
click at [423, 344] on label "True" at bounding box center [634, 357] width 475 height 56
click at [423, 350] on input "True" at bounding box center [418, 357] width 14 height 14
radio input "true"
click at [597, 504] on button "SUBMIT" at bounding box center [634, 515] width 119 height 28
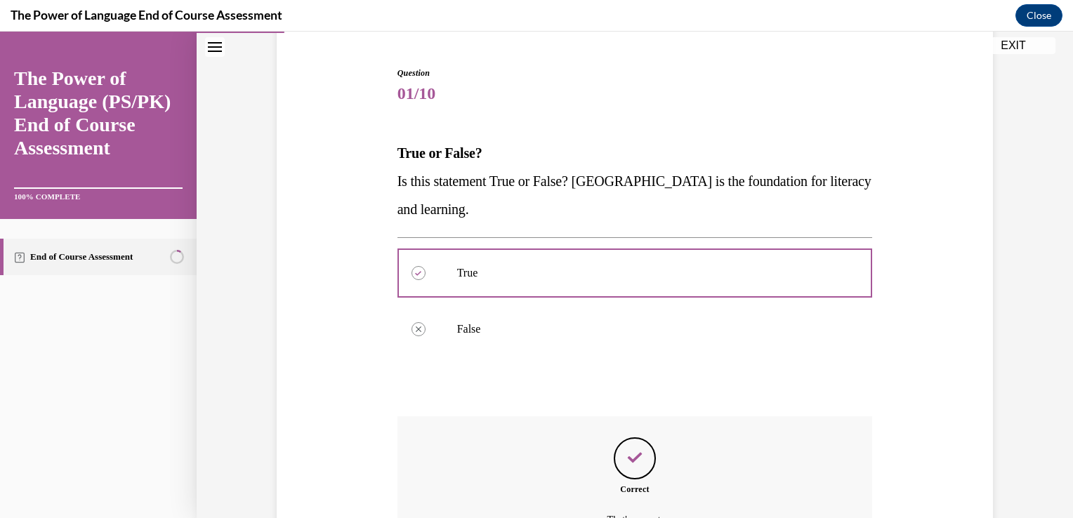
scroll to position [283, 0]
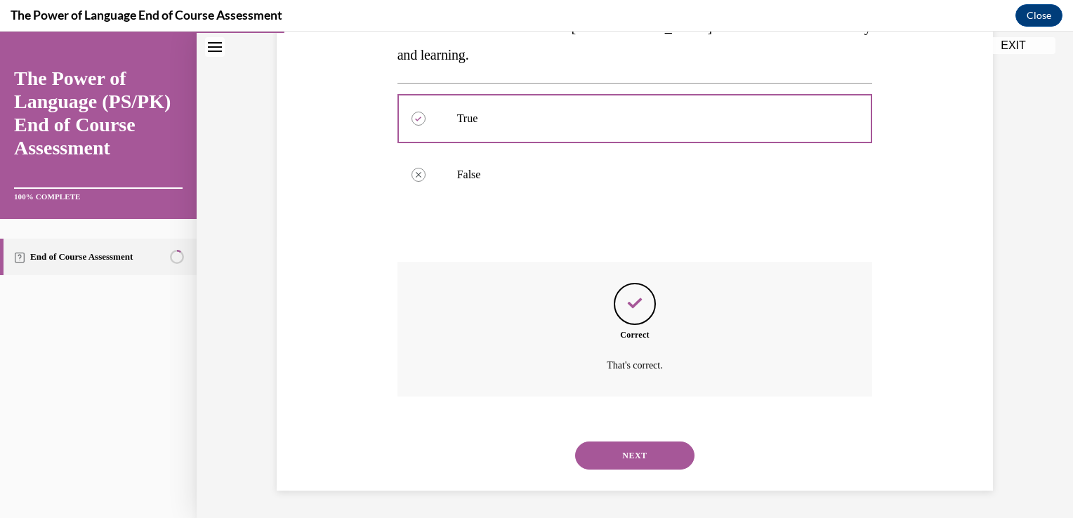
click at [606, 457] on button "NEXT" at bounding box center [634, 456] width 119 height 28
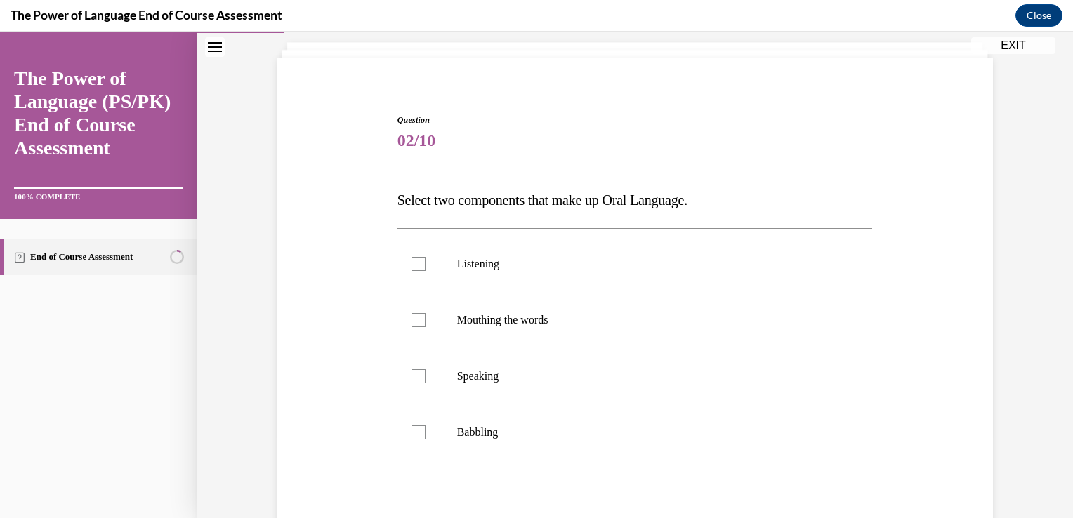
scroll to position [100, 0]
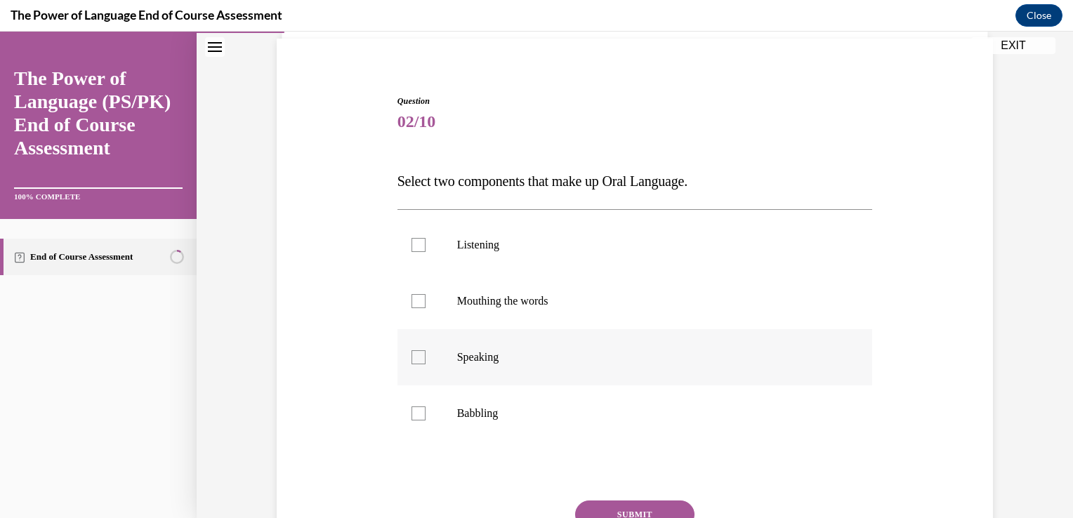
click at [478, 370] on label "Speaking" at bounding box center [634, 357] width 475 height 56
click at [425, 364] on input "Speaking" at bounding box center [418, 357] width 14 height 14
checkbox input "true"
click at [417, 284] on label "Mouthing the words" at bounding box center [634, 301] width 475 height 56
click at [417, 294] on input "Mouthing the words" at bounding box center [418, 301] width 14 height 14
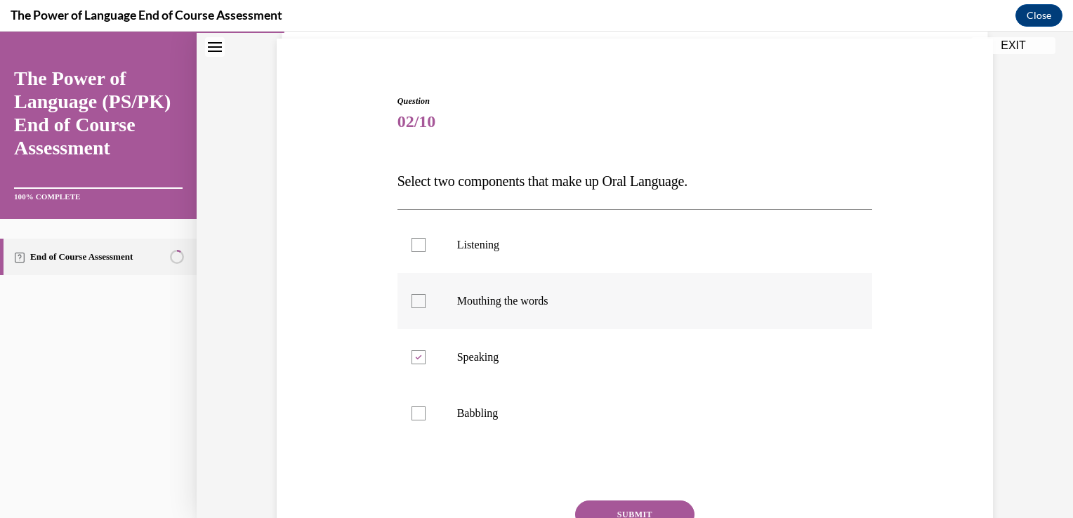
checkbox input "true"
click at [430, 400] on label "Babbling" at bounding box center [634, 413] width 475 height 56
click at [425, 406] on input "Babbling" at bounding box center [418, 413] width 14 height 14
checkbox input "true"
click at [599, 505] on button "SUBMIT" at bounding box center [634, 515] width 119 height 28
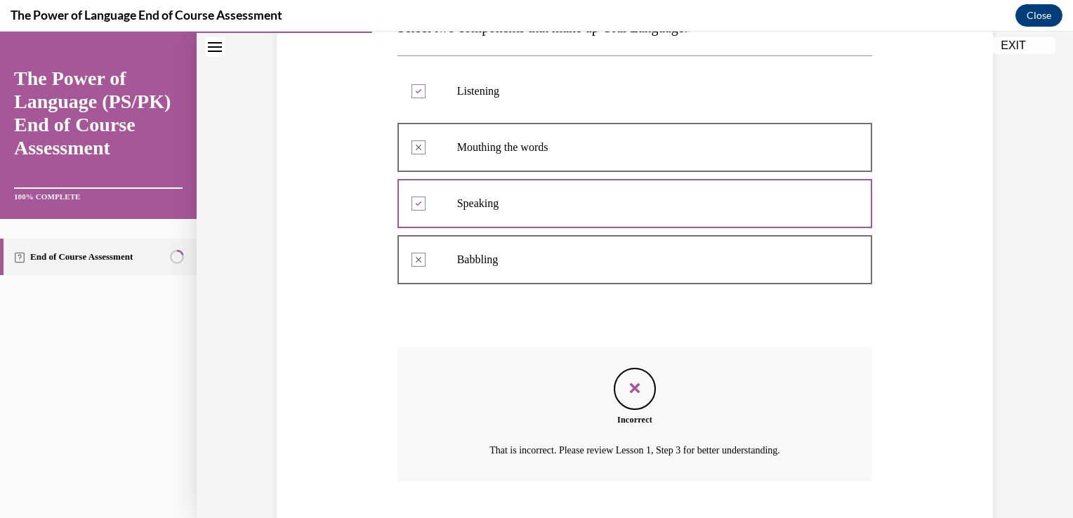
scroll to position [316, 0]
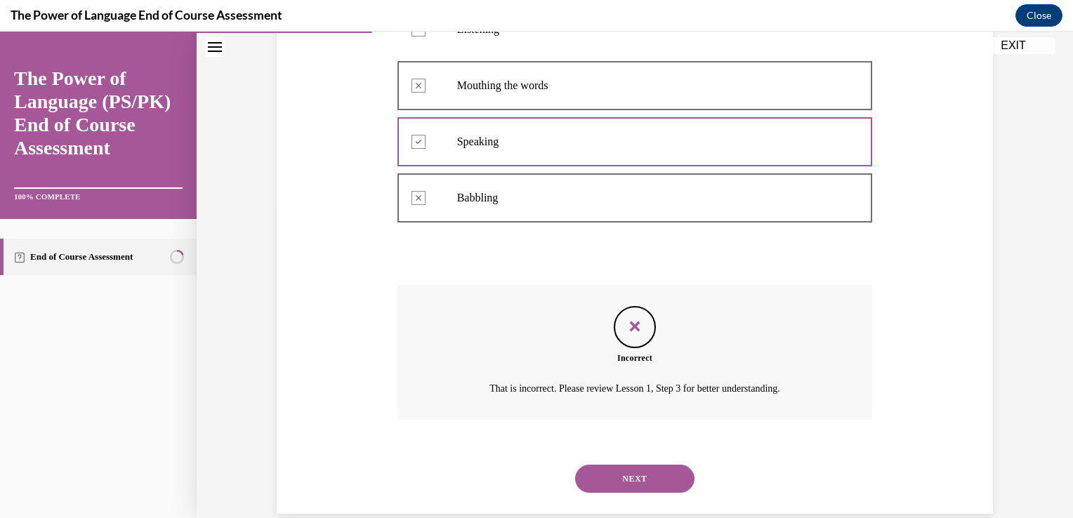
click at [590, 479] on button "NEXT" at bounding box center [634, 479] width 119 height 28
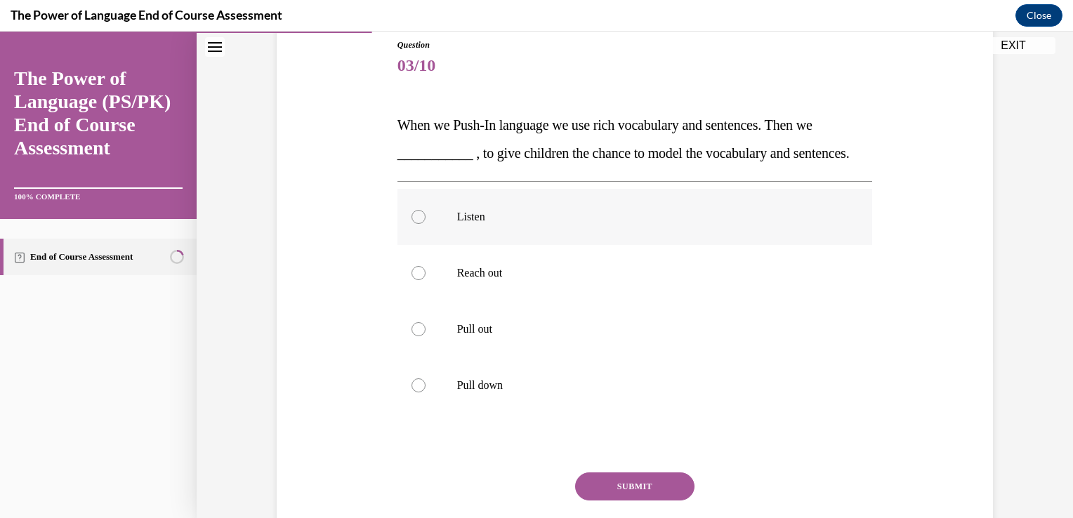
scroll to position [157, 0]
click at [457, 336] on p "Pull out" at bounding box center [647, 329] width 380 height 14
click at [425, 336] on input "Pull out" at bounding box center [418, 329] width 14 height 14
radio input "true"
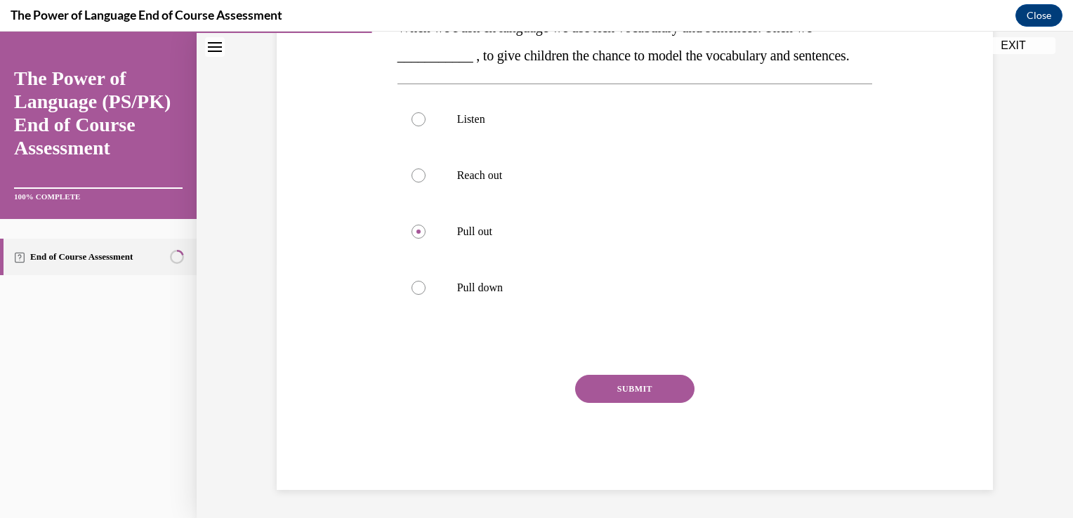
click at [629, 388] on button "SUBMIT" at bounding box center [634, 389] width 119 height 28
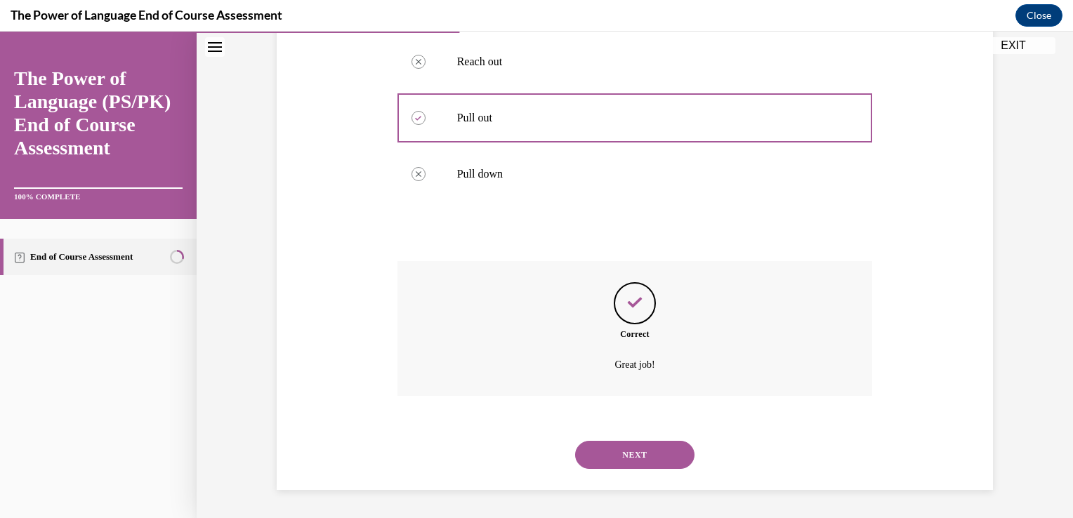
scroll to position [395, 0]
click at [613, 453] on button "NEXT" at bounding box center [634, 455] width 119 height 28
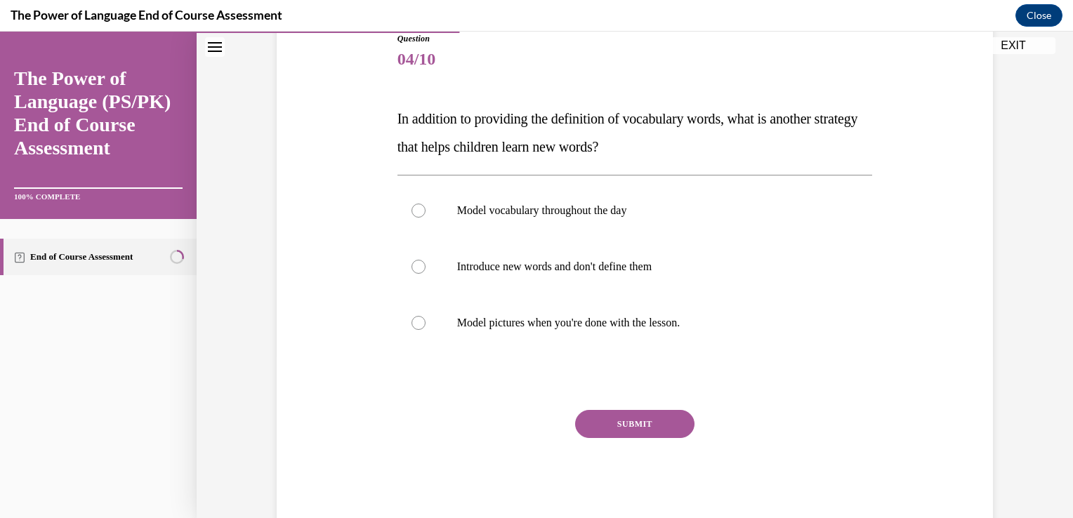
scroll to position [161, 0]
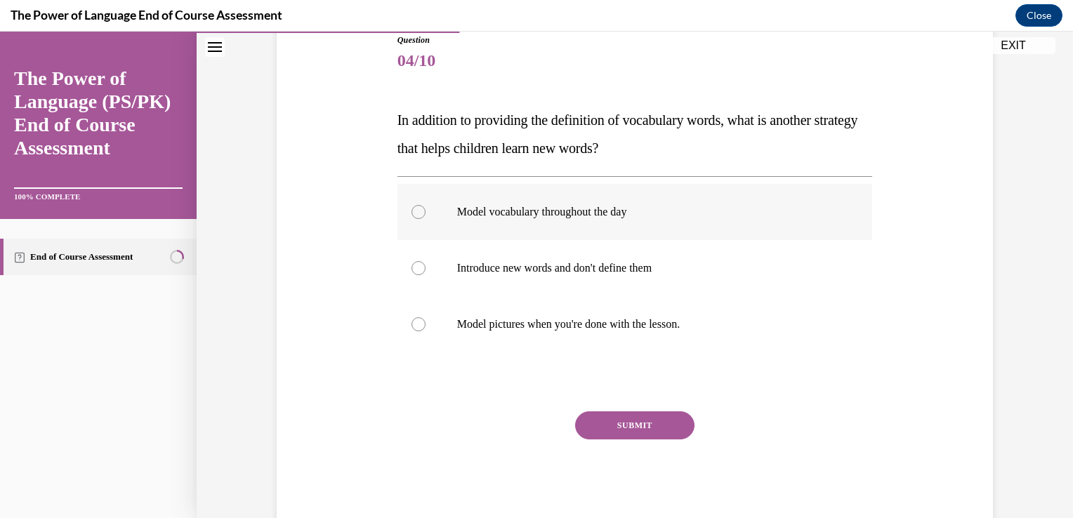
click at [520, 210] on p "Model vocabulary throughout the day" at bounding box center [647, 212] width 380 height 14
click at [425, 210] on input "Model vocabulary throughout the day" at bounding box center [418, 212] width 14 height 14
radio input "true"
click at [601, 415] on button "SUBMIT" at bounding box center [634, 425] width 119 height 28
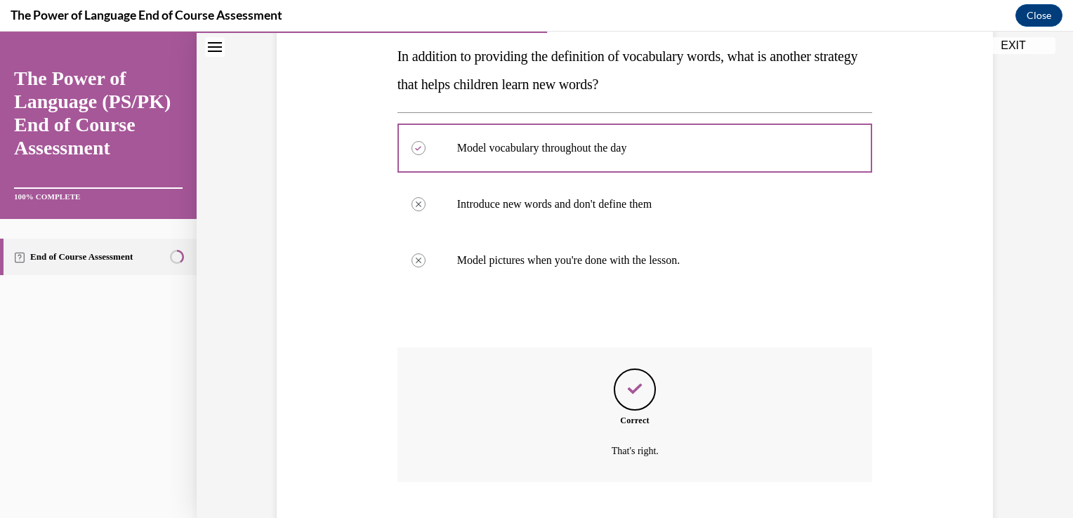
scroll to position [311, 0]
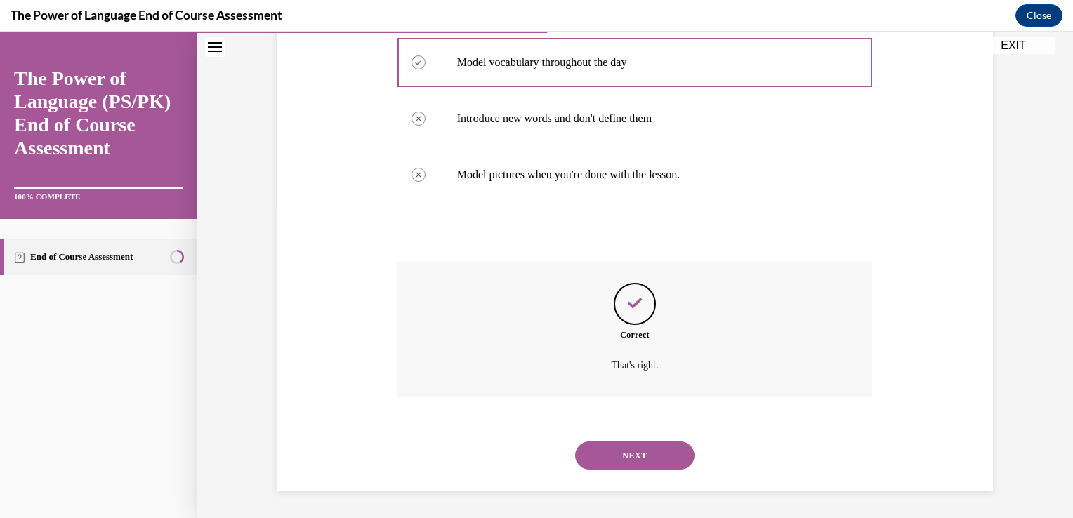
click at [614, 454] on button "NEXT" at bounding box center [634, 456] width 119 height 28
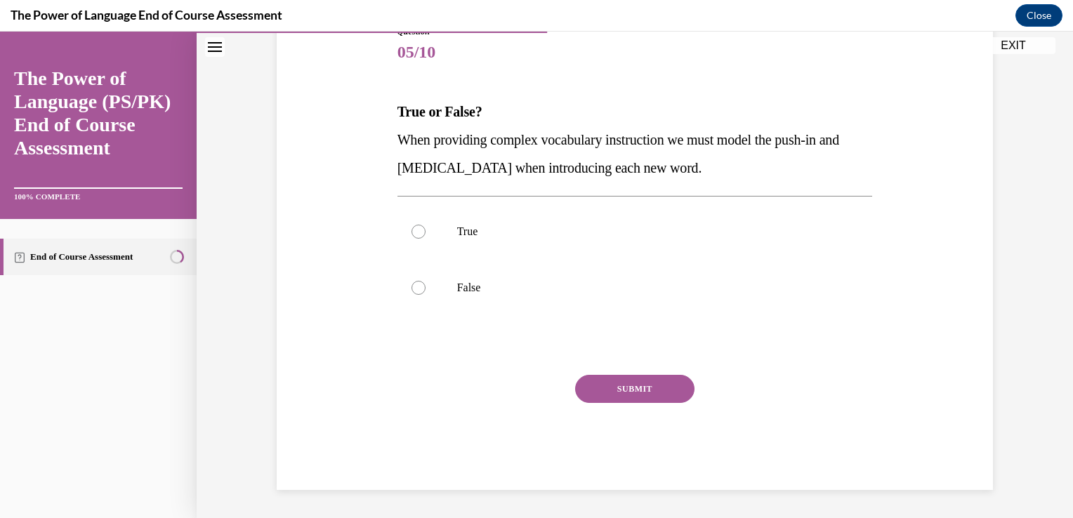
scroll to position [156, 0]
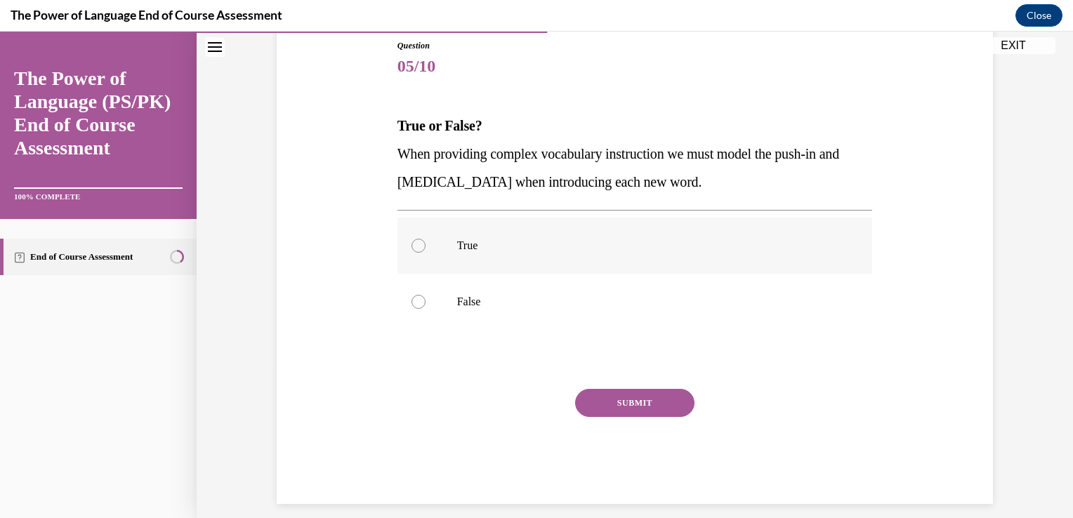
click at [481, 248] on p "True" at bounding box center [647, 246] width 380 height 14
click at [425, 248] on input "True" at bounding box center [418, 246] width 14 height 14
radio input "true"
click at [597, 403] on button "SUBMIT" at bounding box center [634, 403] width 119 height 28
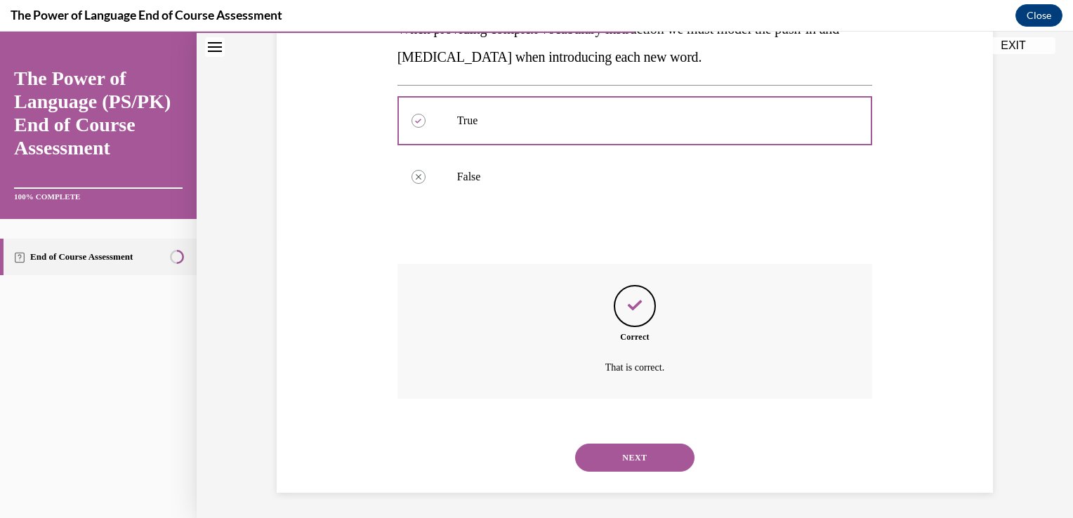
scroll to position [283, 0]
click at [607, 449] on button "NEXT" at bounding box center [634, 456] width 119 height 28
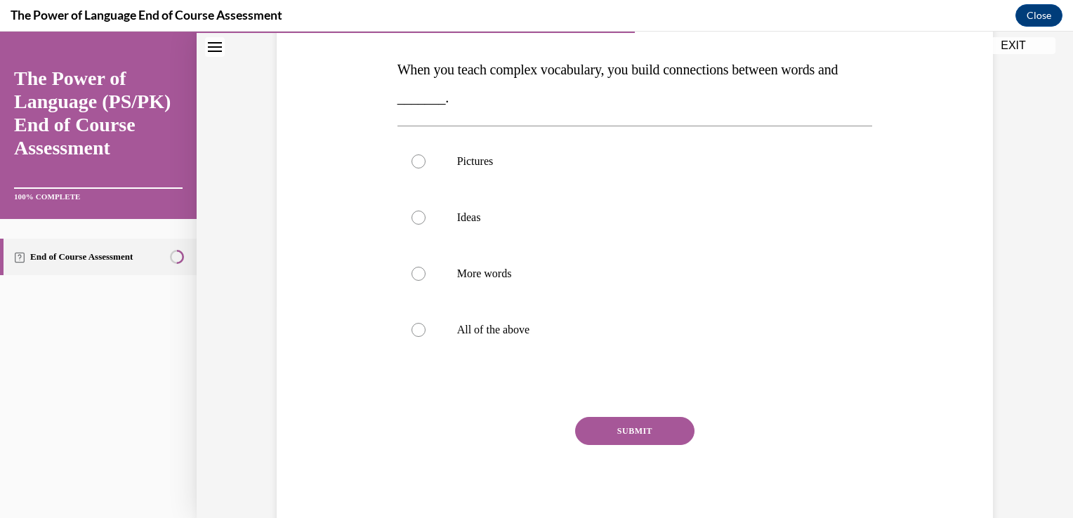
scroll to position [213, 0]
click at [421, 168] on label "Pictures" at bounding box center [634, 160] width 475 height 56
click at [421, 167] on input "Pictures" at bounding box center [418, 160] width 14 height 14
radio input "true"
click at [599, 433] on button "SUBMIT" at bounding box center [634, 430] width 119 height 28
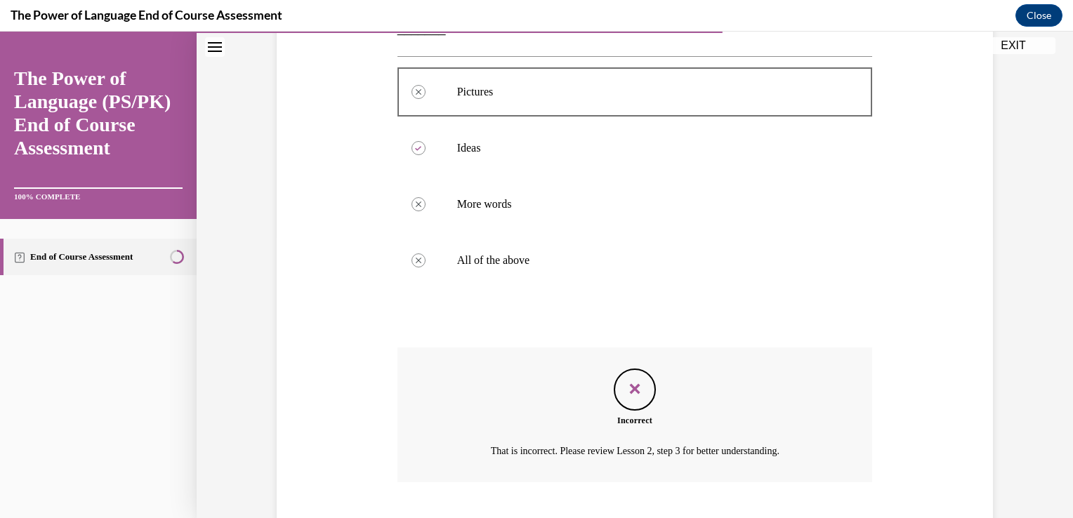
scroll to position [367, 0]
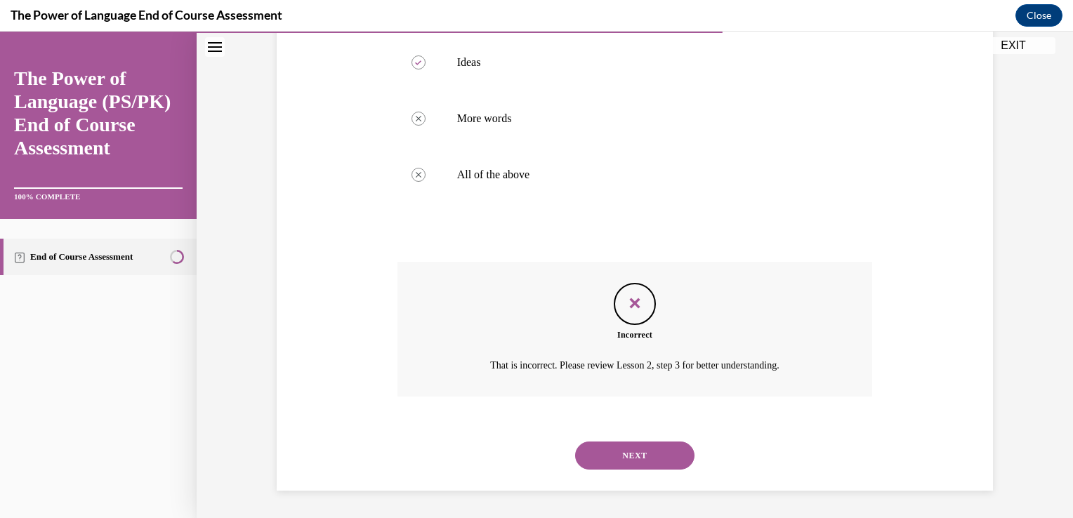
click at [599, 444] on button "NEXT" at bounding box center [634, 456] width 119 height 28
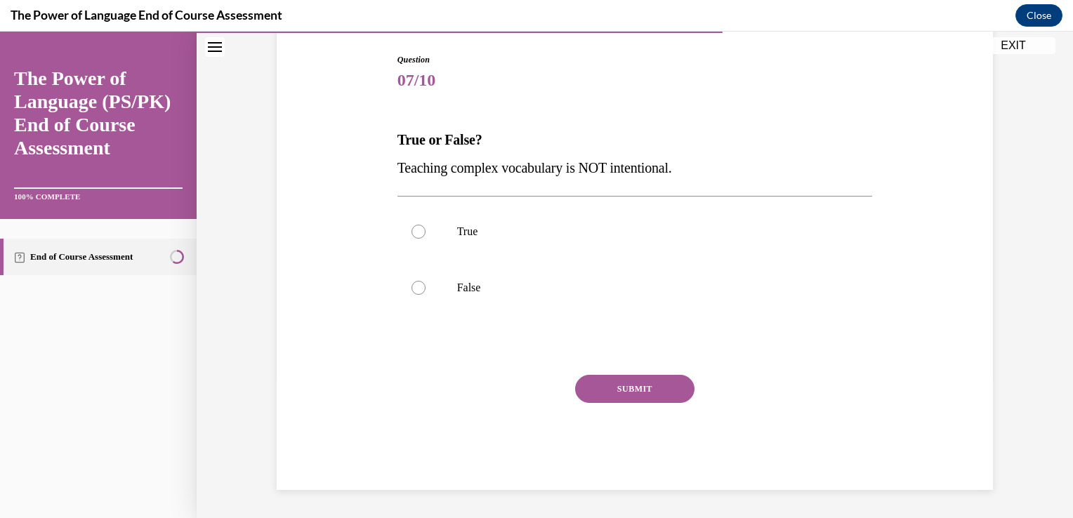
scroll to position [141, 0]
click at [457, 226] on p "True" at bounding box center [647, 232] width 380 height 14
click at [425, 226] on input "True" at bounding box center [418, 232] width 14 height 14
radio input "true"
click at [438, 285] on label "False" at bounding box center [634, 288] width 475 height 56
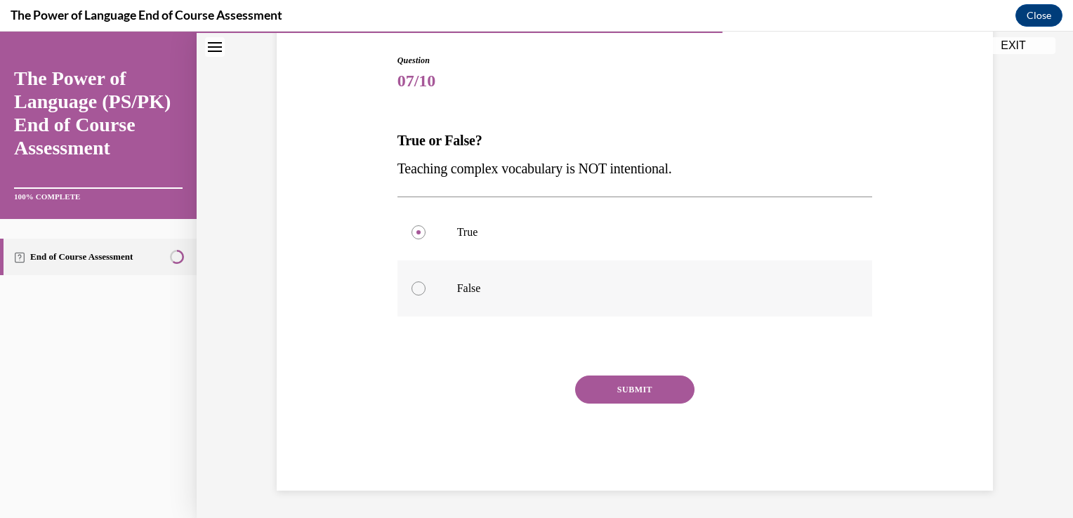
click at [425, 285] on input "False" at bounding box center [418, 288] width 14 height 14
radio input "true"
click at [442, 230] on label "True" at bounding box center [634, 232] width 475 height 56
click at [425, 230] on input "True" at bounding box center [418, 232] width 14 height 14
radio input "true"
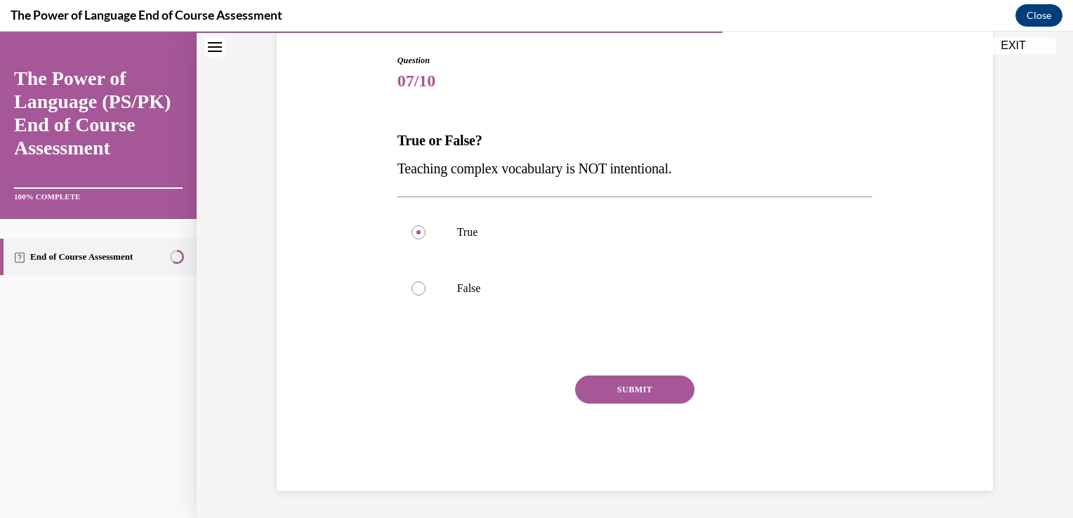
click at [579, 392] on button "SUBMIT" at bounding box center [634, 390] width 119 height 28
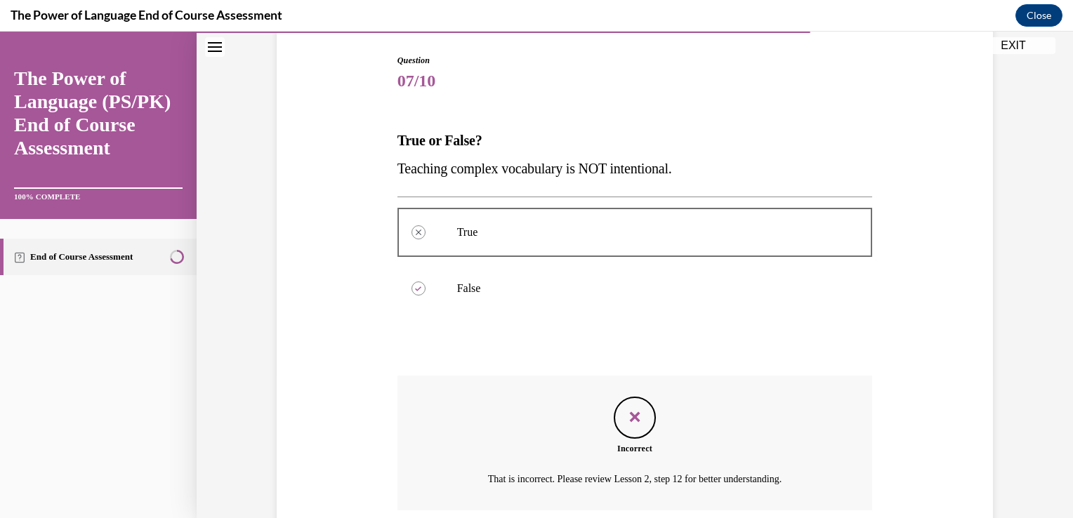
scroll to position [255, 0]
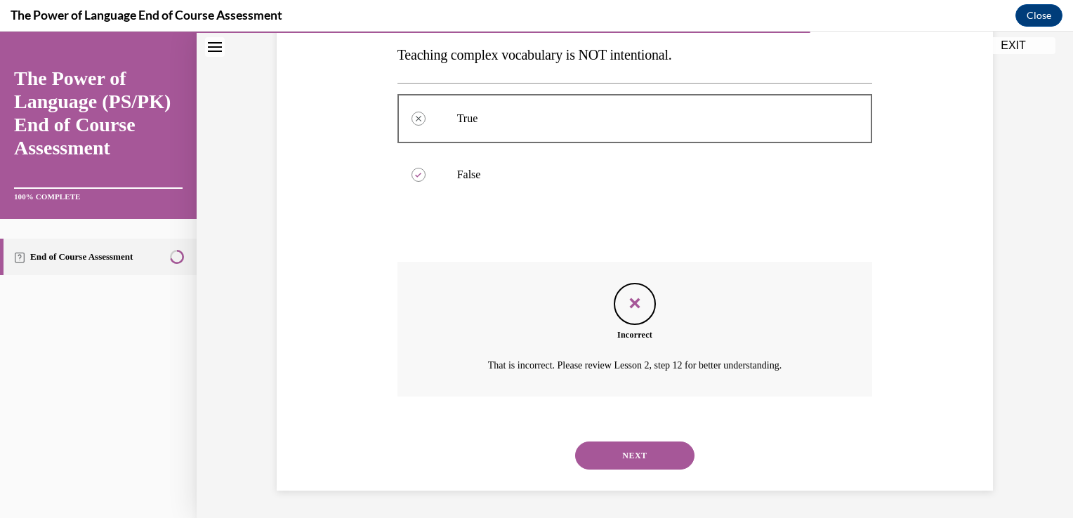
click at [593, 433] on div "NEXT" at bounding box center [634, 455] width 475 height 56
click at [592, 444] on button "NEXT" at bounding box center [634, 456] width 119 height 28
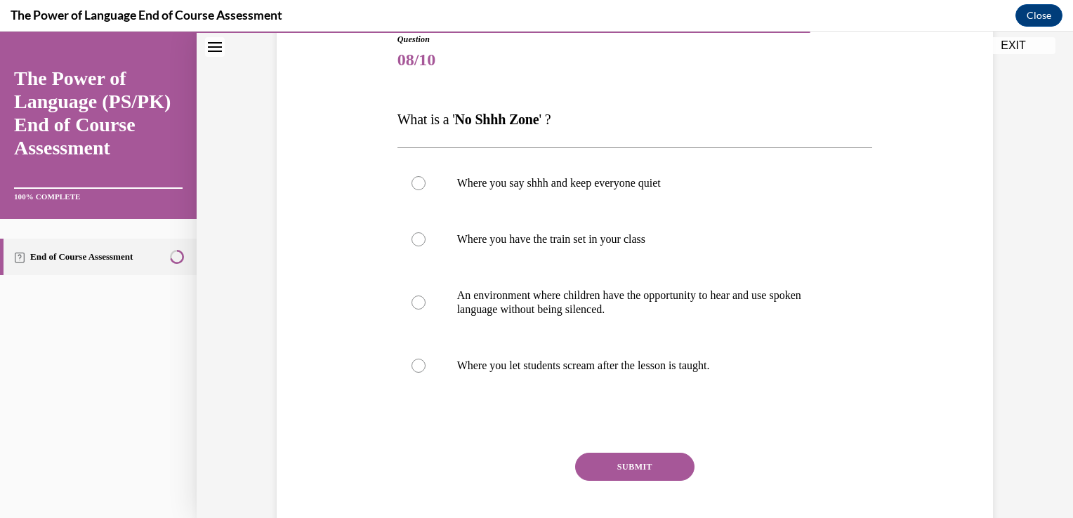
scroll to position [164, 0]
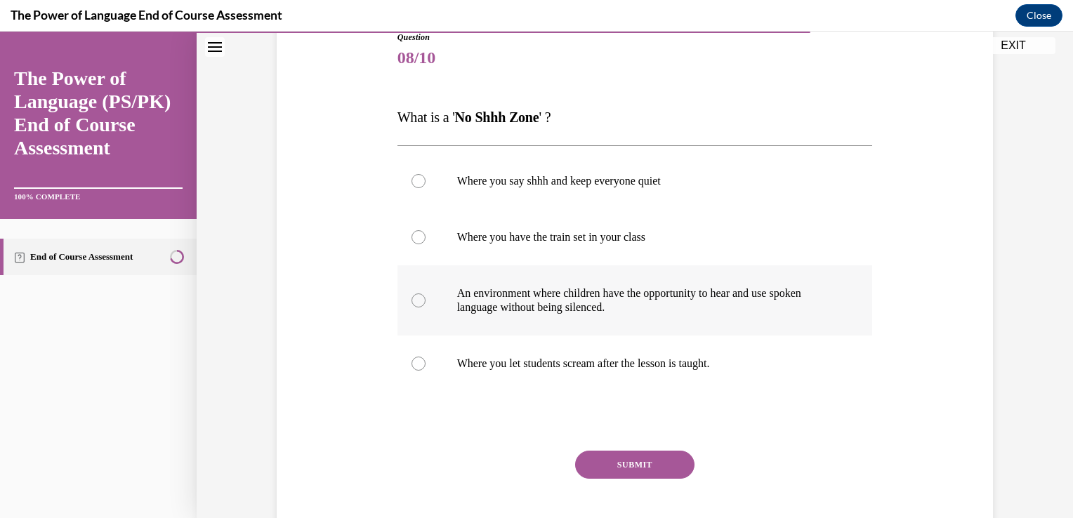
click at [533, 299] on p "An environment where children have the opportunity to hear and use spoken langu…" at bounding box center [647, 300] width 380 height 28
click at [425, 299] on input "An environment where children have the opportunity to hear and use spoken langu…" at bounding box center [418, 300] width 14 height 14
radio input "true"
click at [588, 458] on button "SUBMIT" at bounding box center [634, 465] width 119 height 28
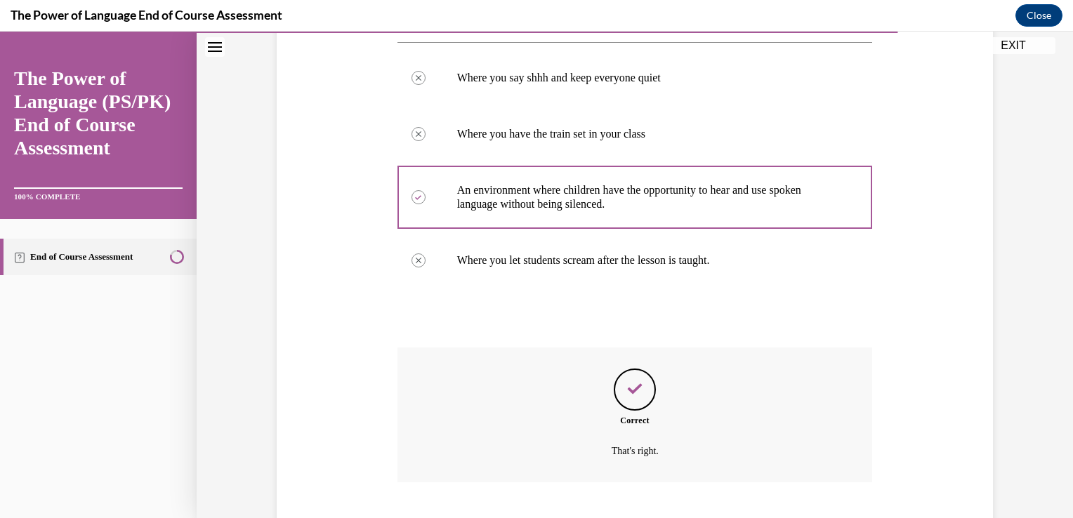
scroll to position [353, 0]
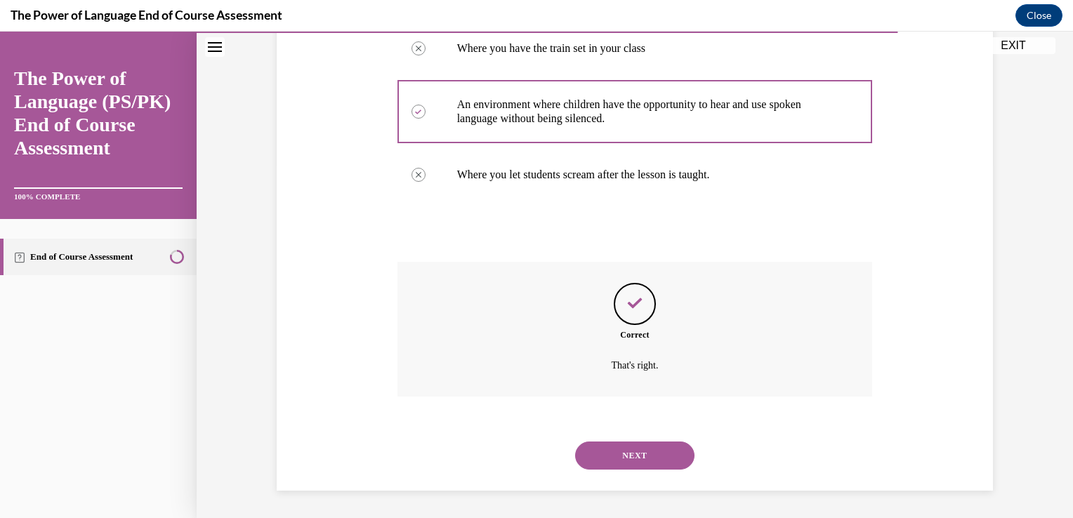
click at [606, 453] on button "NEXT" at bounding box center [634, 456] width 119 height 28
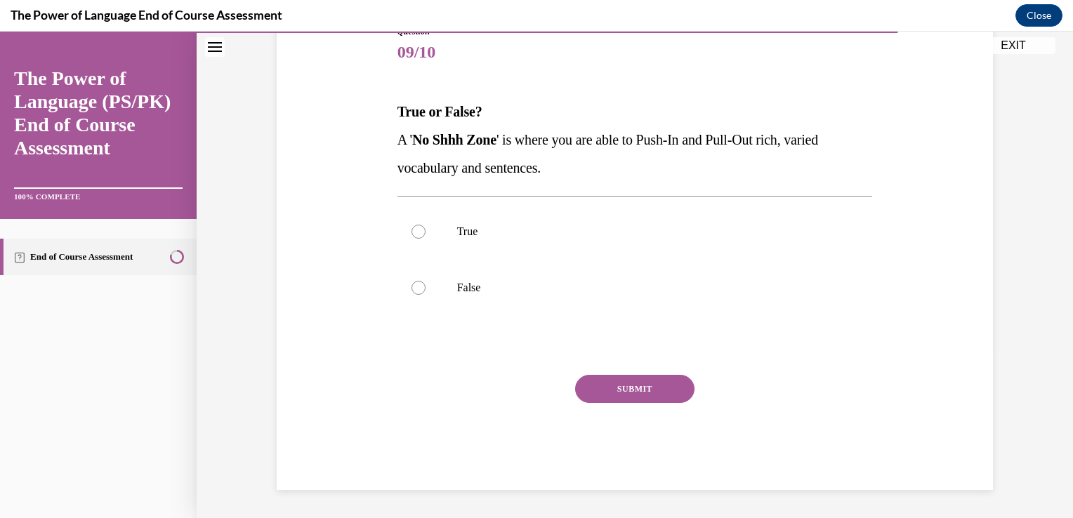
scroll to position [156, 0]
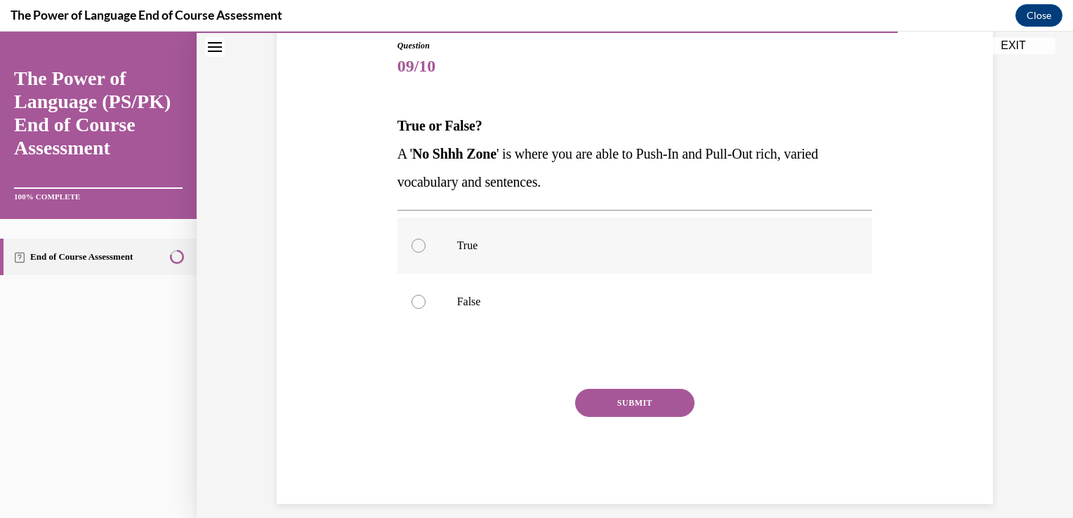
click at [541, 257] on label "True" at bounding box center [634, 246] width 475 height 56
click at [425, 253] on input "True" at bounding box center [418, 246] width 14 height 14
radio input "true"
click at [592, 408] on button "SUBMIT" at bounding box center [634, 403] width 119 height 28
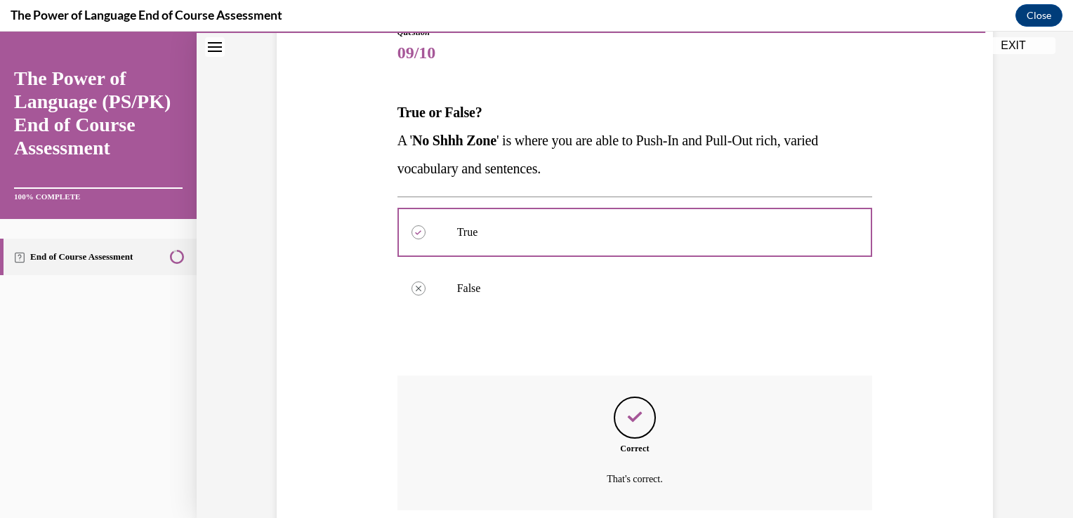
scroll to position [283, 0]
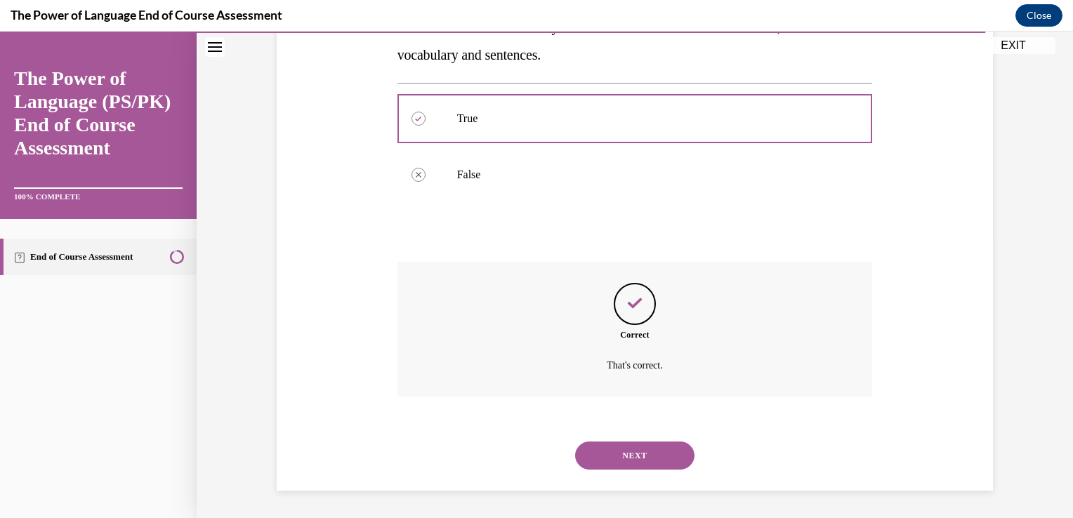
click at [605, 450] on button "NEXT" at bounding box center [634, 456] width 119 height 28
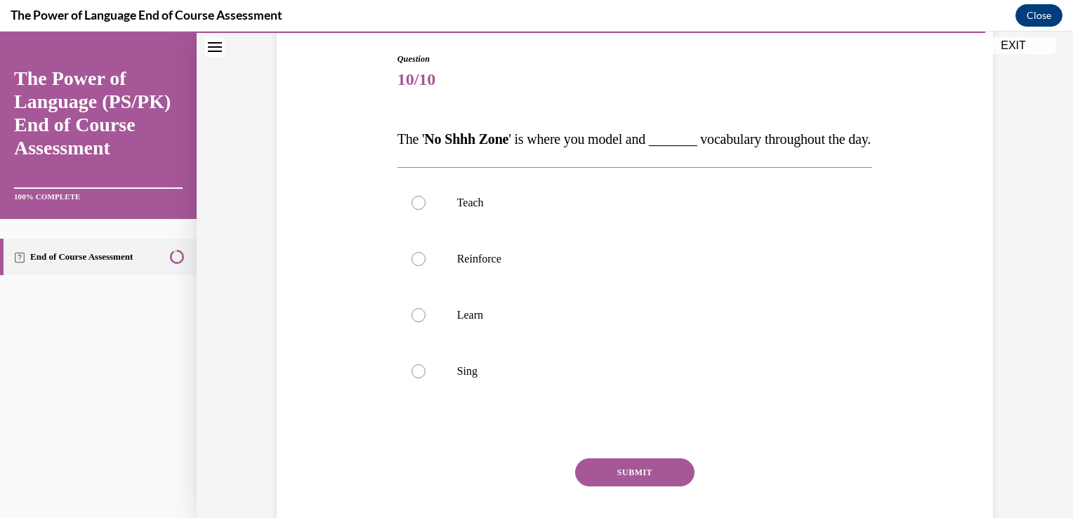
scroll to position [143, 0]
click at [529, 265] on p "Reinforce" at bounding box center [647, 258] width 380 height 14
click at [425, 265] on input "Reinforce" at bounding box center [418, 258] width 14 height 14
radio input "true"
click at [600, 486] on button "SUBMIT" at bounding box center [634, 472] width 119 height 28
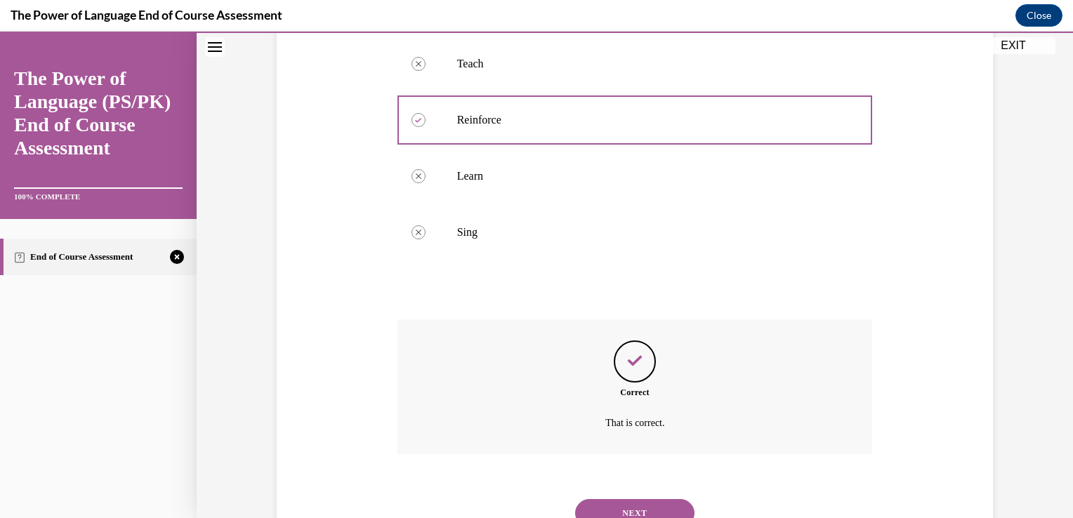
scroll to position [367, 0]
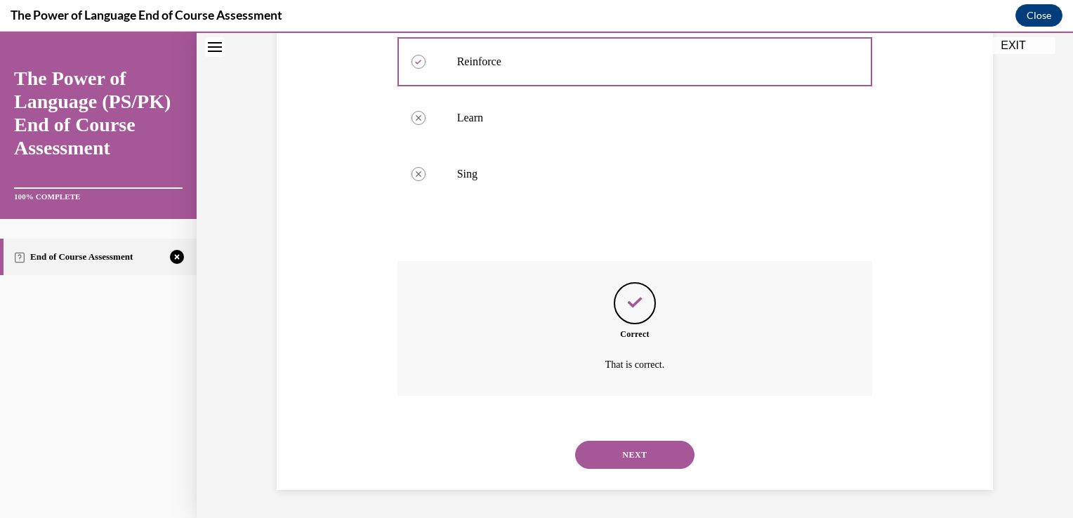
click at [604, 454] on button "NEXT" at bounding box center [634, 455] width 119 height 28
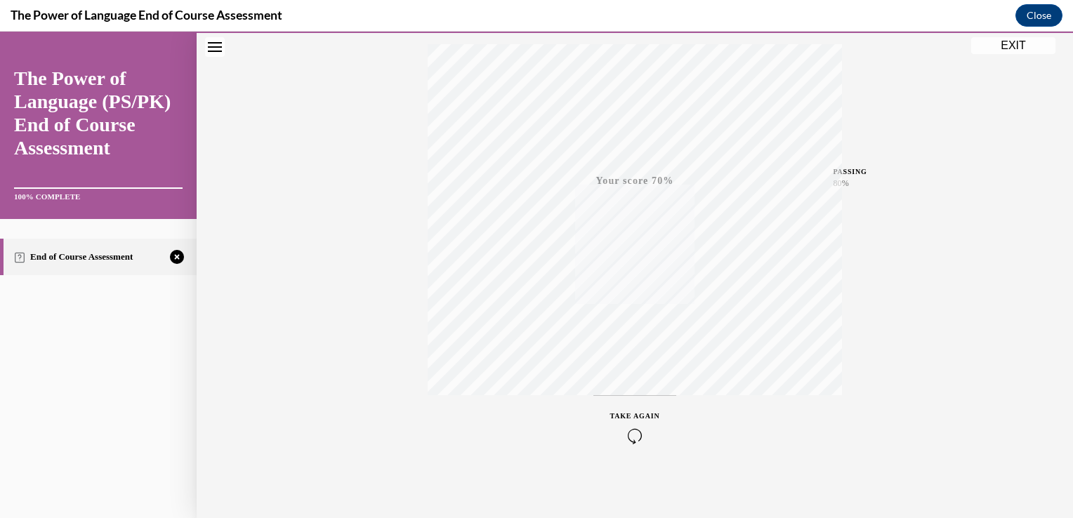
scroll to position [232, 0]
click at [630, 438] on icon "button" at bounding box center [635, 432] width 50 height 15
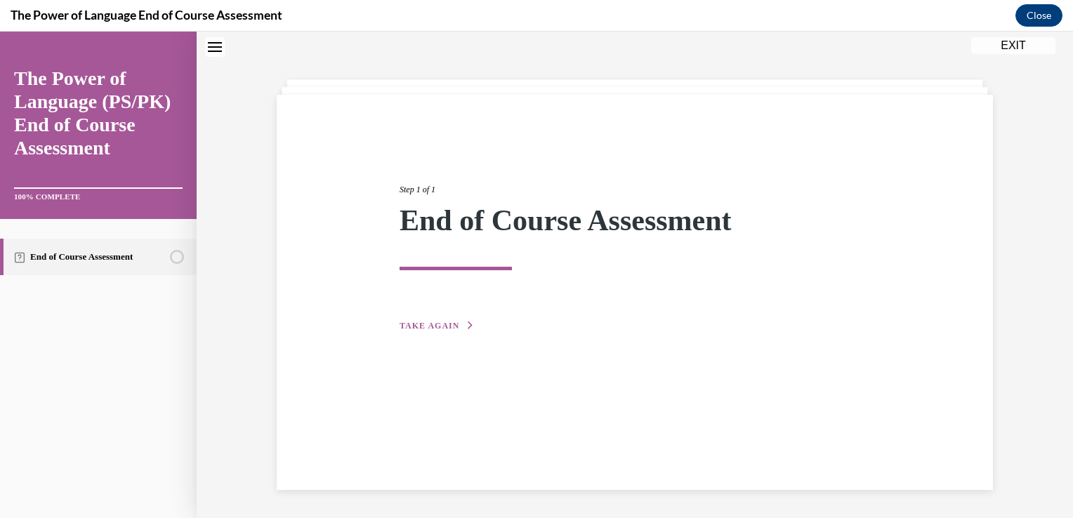
scroll to position [44, 0]
click at [413, 329] on span "TAKE AGAIN" at bounding box center [429, 326] width 60 height 10
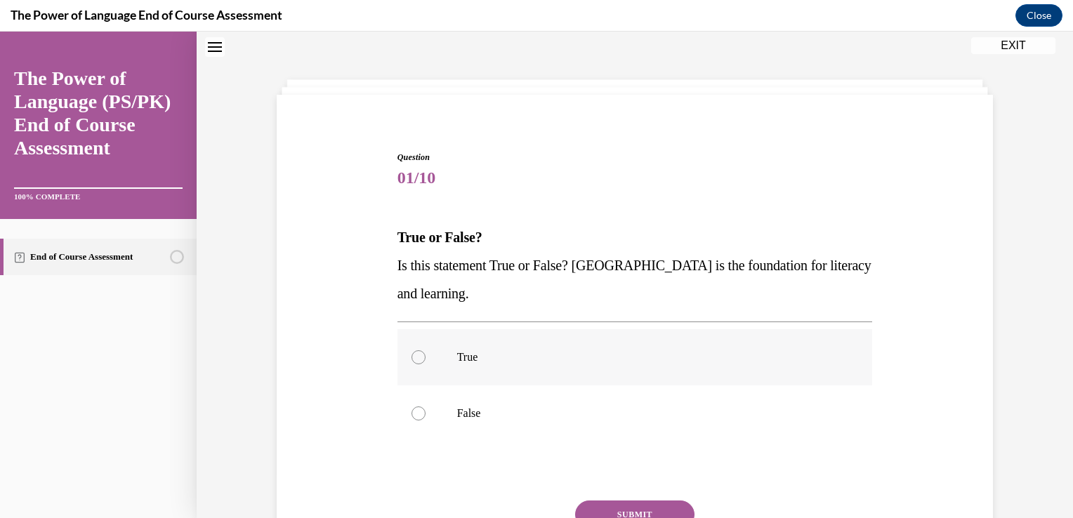
click at [411, 362] on div at bounding box center [418, 357] width 14 height 14
click at [411, 362] on input "True" at bounding box center [418, 357] width 14 height 14
radio input "true"
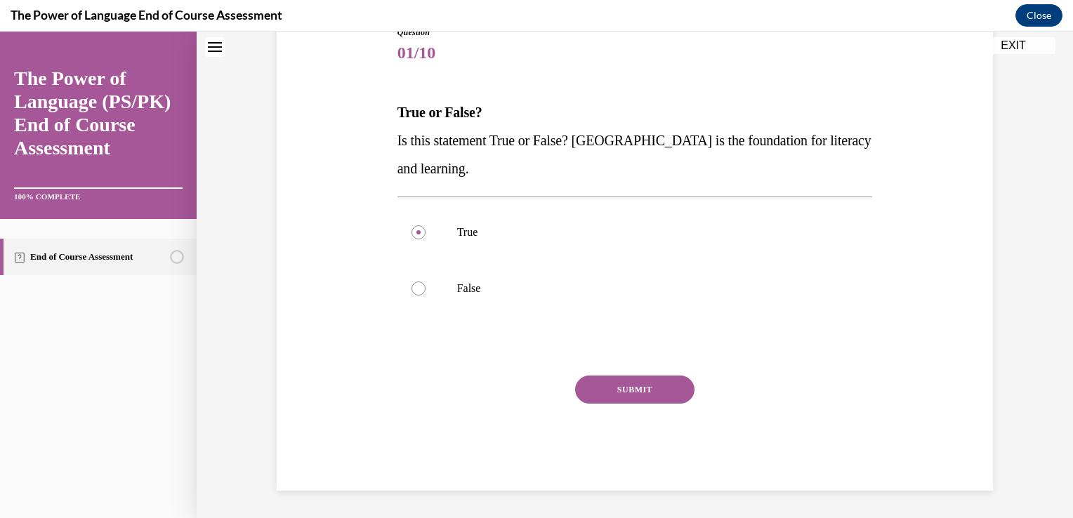
click at [595, 397] on button "SUBMIT" at bounding box center [634, 390] width 119 height 28
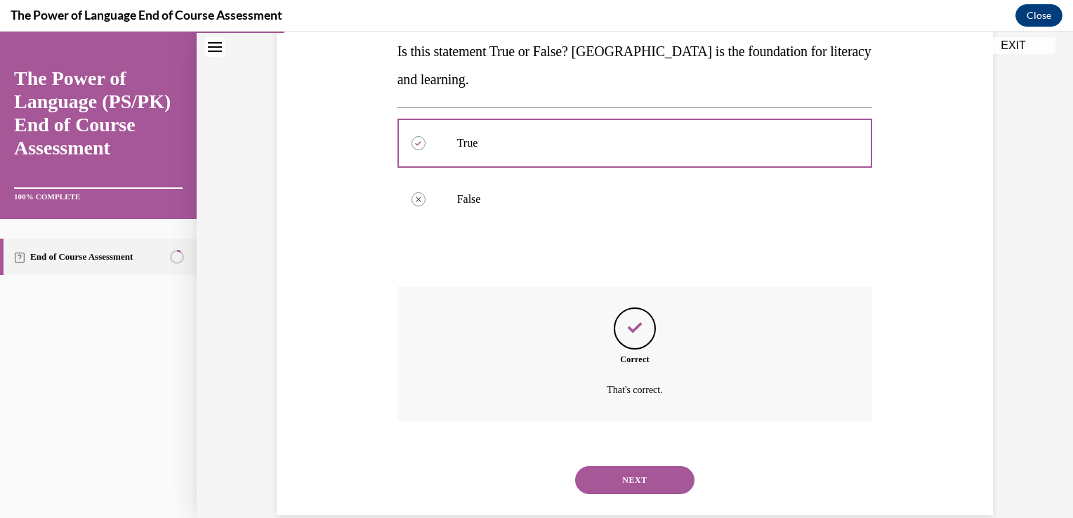
scroll to position [283, 0]
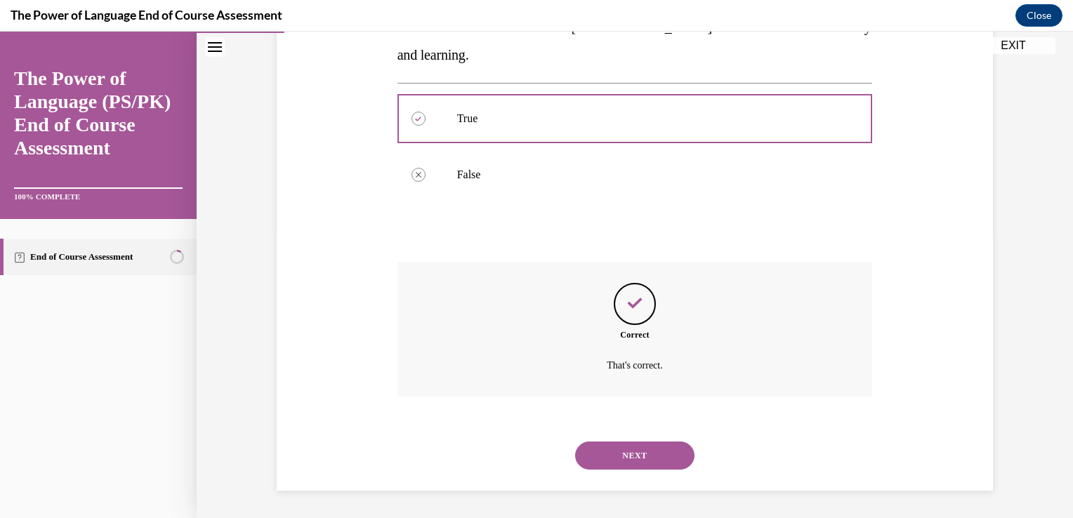
click at [601, 449] on button "NEXT" at bounding box center [634, 456] width 119 height 28
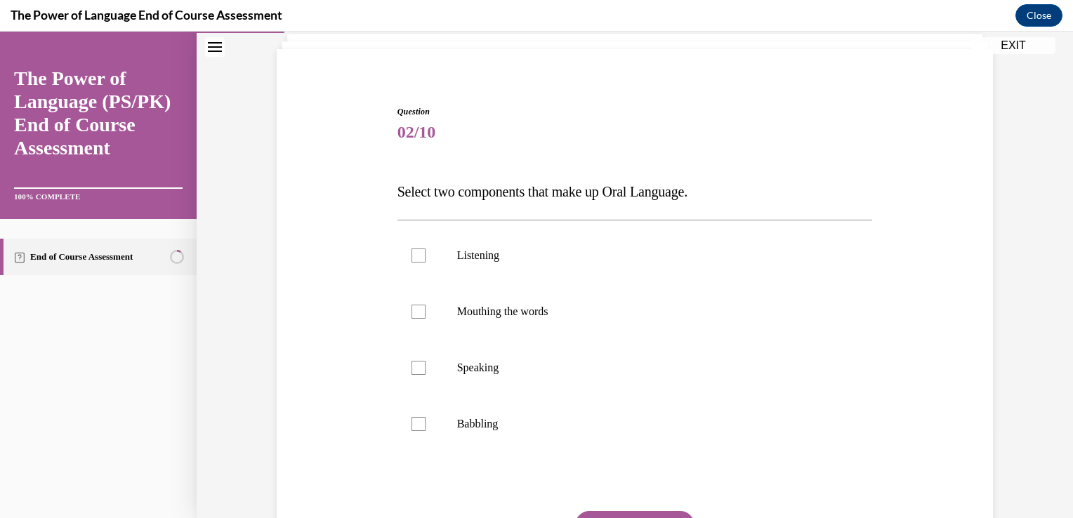
scroll to position [90, 0]
click at [531, 308] on p "Mouthing the words" at bounding box center [647, 312] width 380 height 14
click at [425, 308] on input "Mouthing the words" at bounding box center [418, 312] width 14 height 14
checkbox input "true"
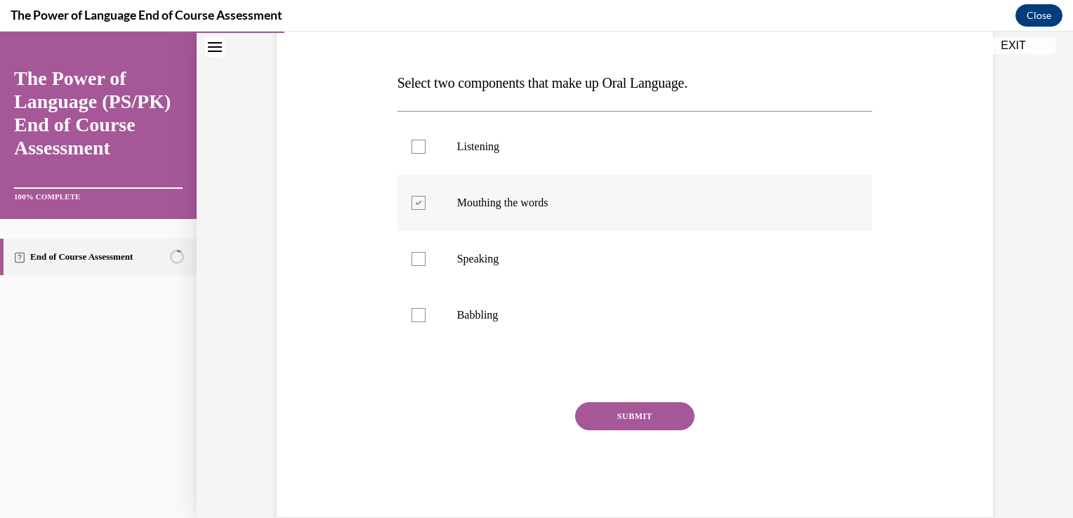
scroll to position [199, 0]
click at [479, 140] on p "Listening" at bounding box center [647, 146] width 380 height 14
click at [425, 140] on input "Listening" at bounding box center [418, 146] width 14 height 14
checkbox input "true"
click at [595, 413] on button "SUBMIT" at bounding box center [634, 416] width 119 height 28
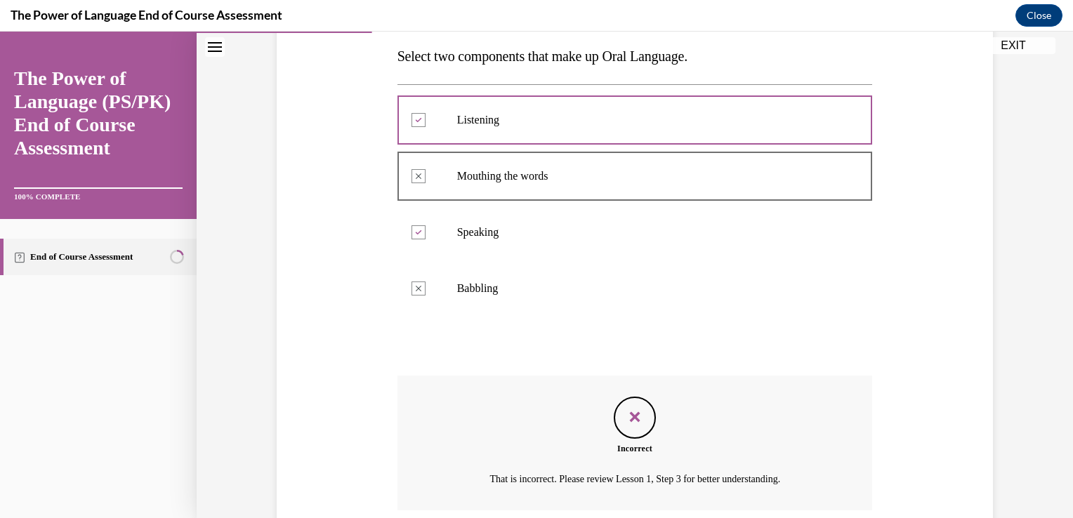
scroll to position [339, 0]
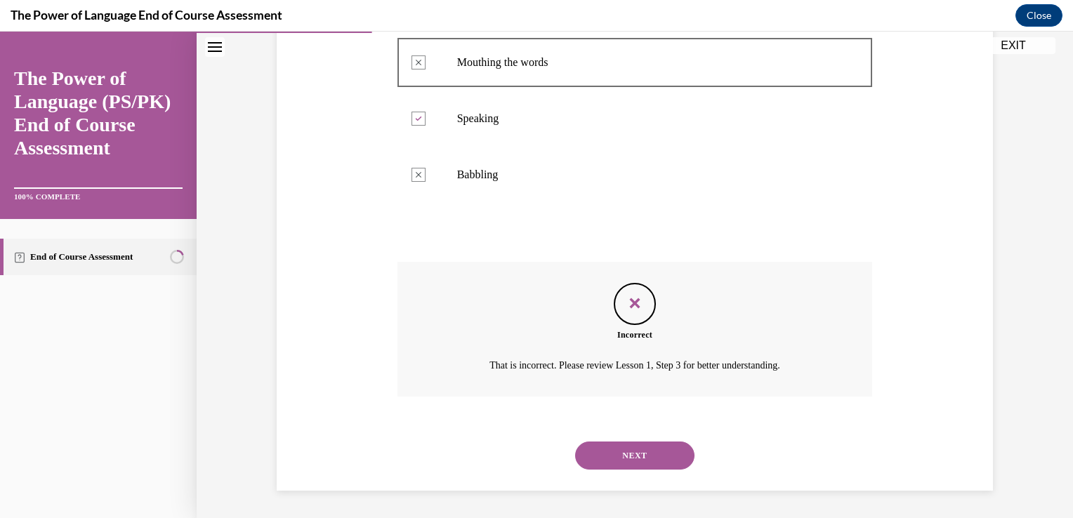
click at [612, 455] on button "NEXT" at bounding box center [634, 456] width 119 height 28
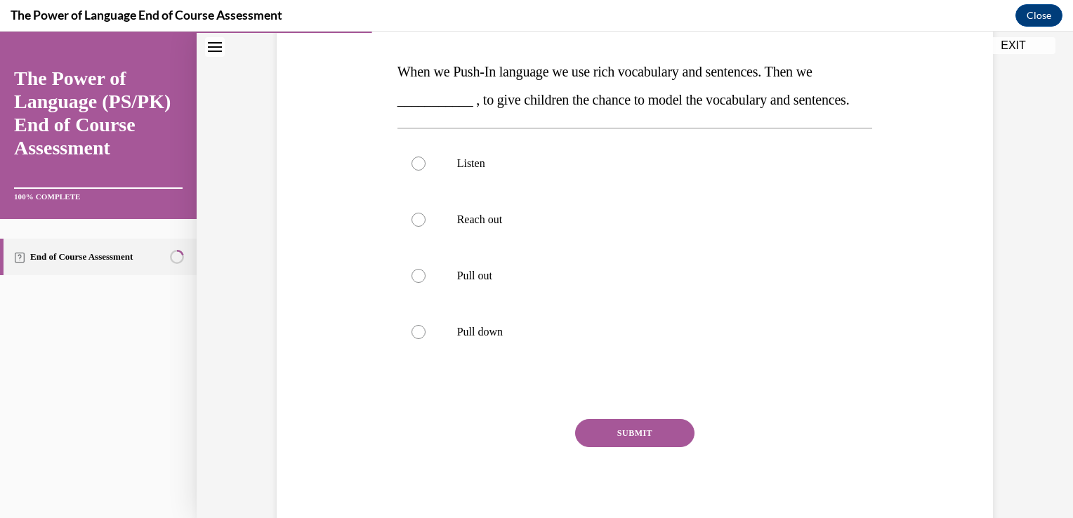
scroll to position [209, 0]
drag, startPoint x: 596, startPoint y: 105, endPoint x: 882, endPoint y: 92, distance: 286.0
click at [882, 92] on div "Question 03/10 When we Push-In language we use rich vocabulary and sentences. T…" at bounding box center [634, 239] width 723 height 591
click at [636, 150] on div "Question 03/10 When we Push-In language we use rich vocabulary and sentences. T…" at bounding box center [634, 260] width 475 height 549
click at [466, 227] on p "Reach out" at bounding box center [647, 220] width 380 height 14
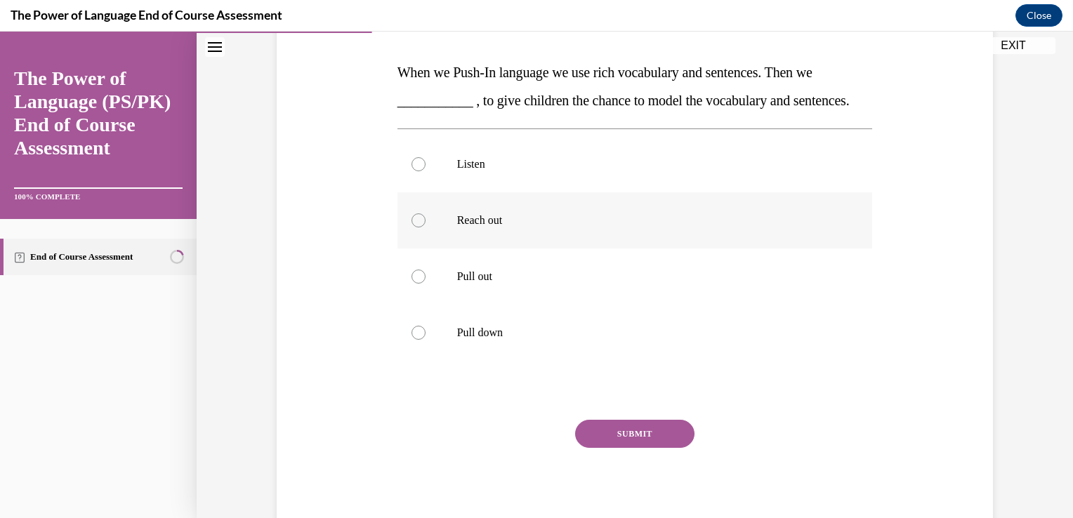
click at [425, 227] on input "Reach out" at bounding box center [418, 220] width 14 height 14
radio input "true"
click at [618, 448] on button "SUBMIT" at bounding box center [634, 434] width 119 height 28
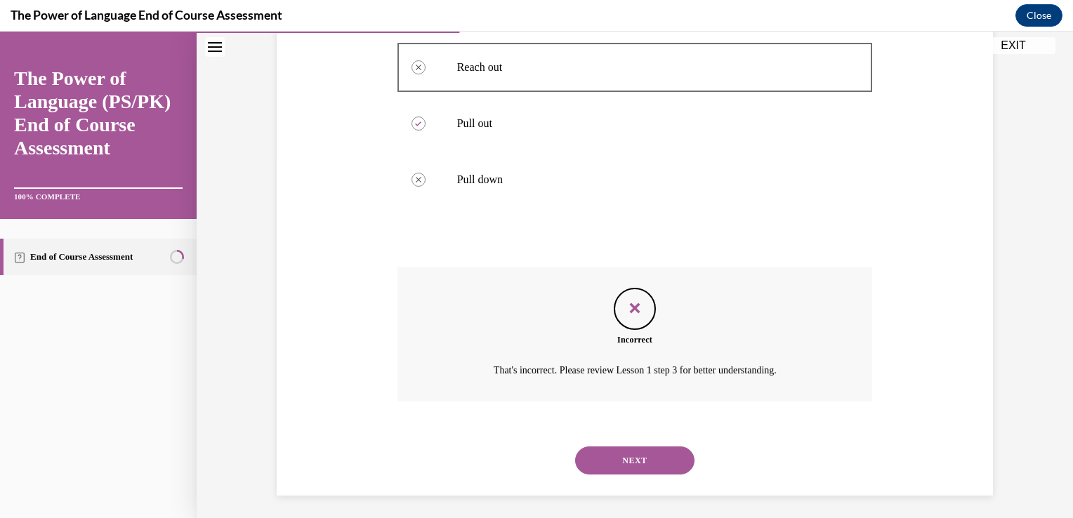
scroll to position [395, 0]
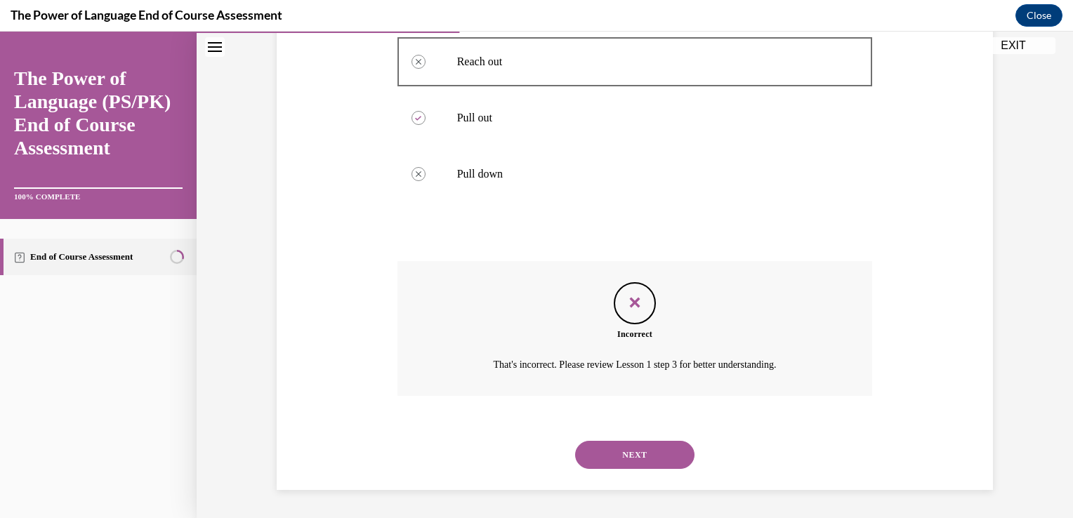
click at [618, 451] on button "NEXT" at bounding box center [634, 455] width 119 height 28
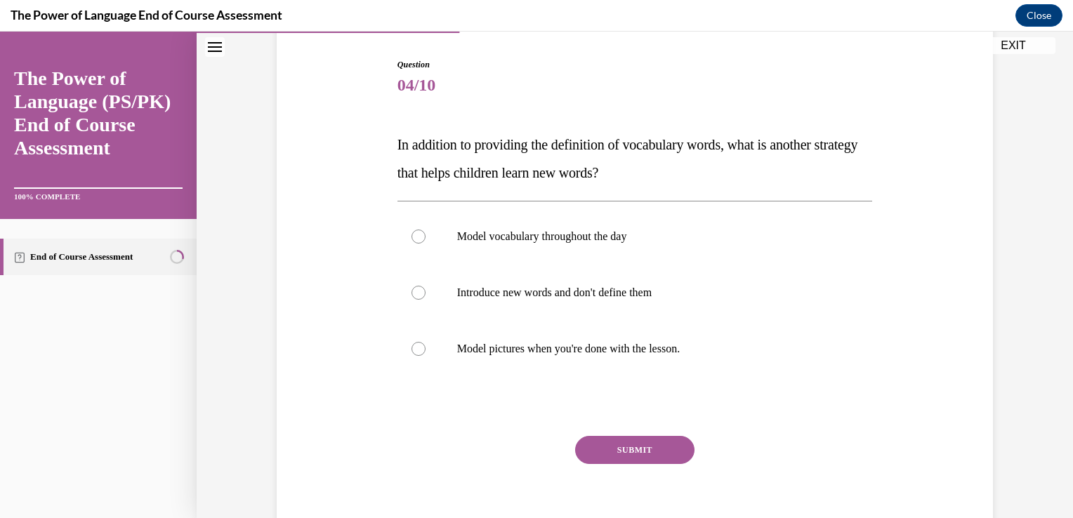
scroll to position [138, 0]
click at [536, 291] on p "Introduce new words and don't define them" at bounding box center [647, 292] width 380 height 14
click at [425, 291] on input "Introduce new words and don't define them" at bounding box center [418, 292] width 14 height 14
radio input "true"
click at [411, 237] on div at bounding box center [418, 236] width 14 height 14
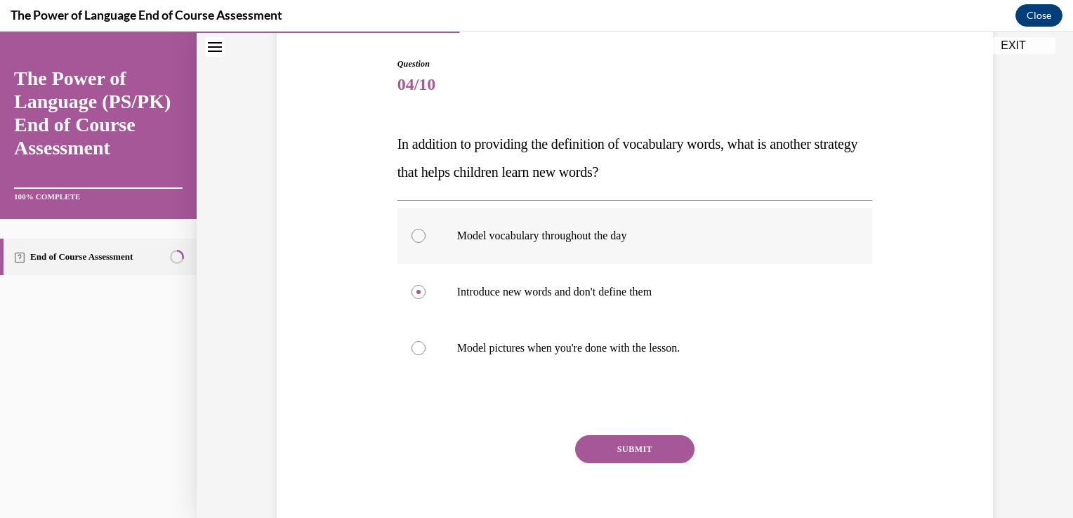
click at [411, 237] on input "Model vocabulary throughout the day" at bounding box center [418, 236] width 14 height 14
radio input "true"
click at [413, 285] on div at bounding box center [418, 292] width 14 height 14
click at [413, 285] on input "Introduce new words and don't define them" at bounding box center [418, 292] width 14 height 14
radio input "true"
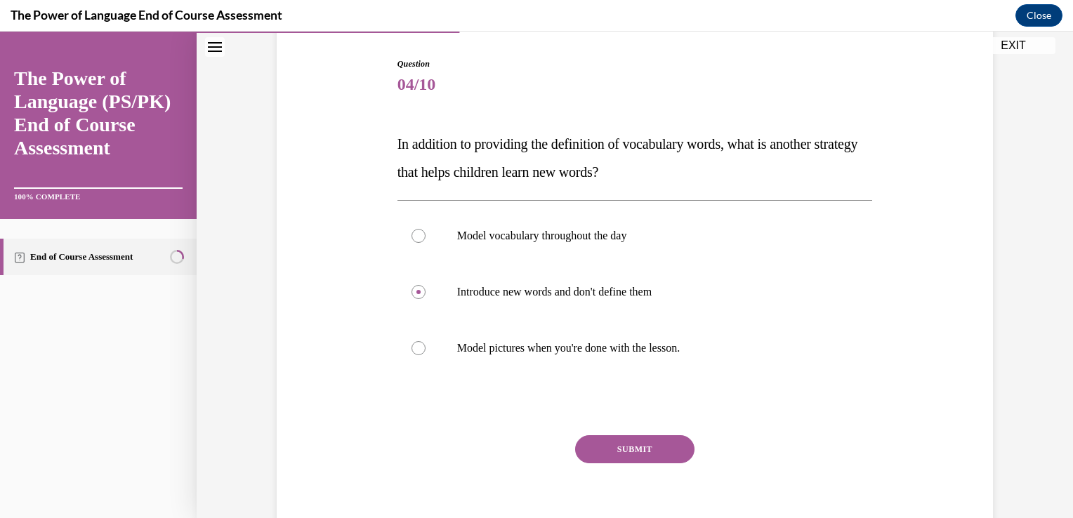
click at [612, 443] on button "SUBMIT" at bounding box center [634, 449] width 119 height 28
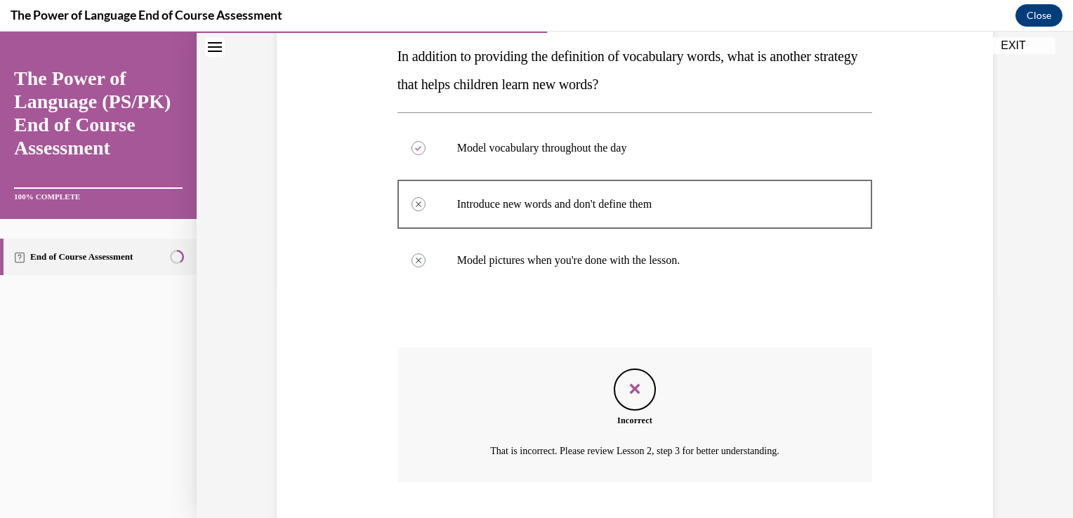
scroll to position [311, 0]
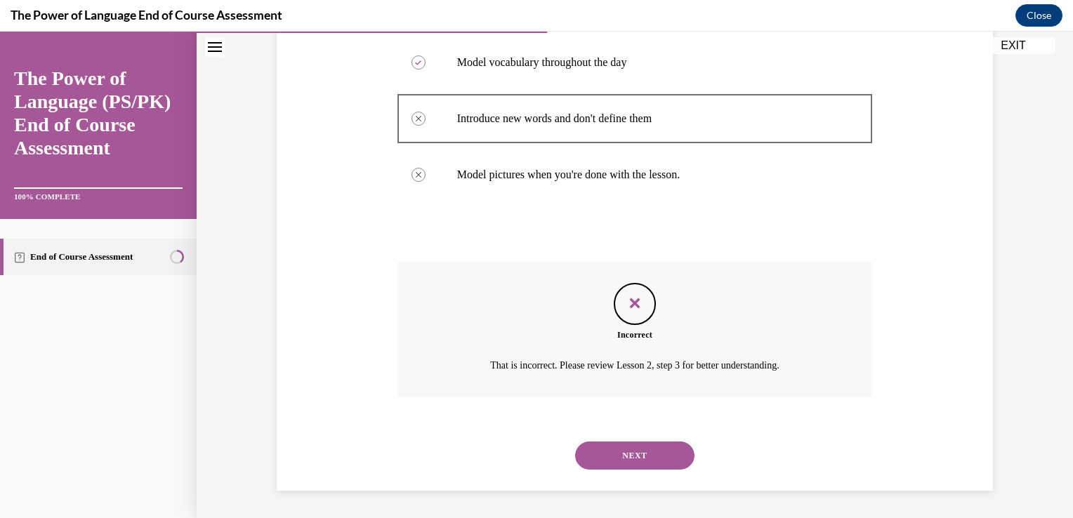
click at [616, 456] on button "NEXT" at bounding box center [634, 456] width 119 height 28
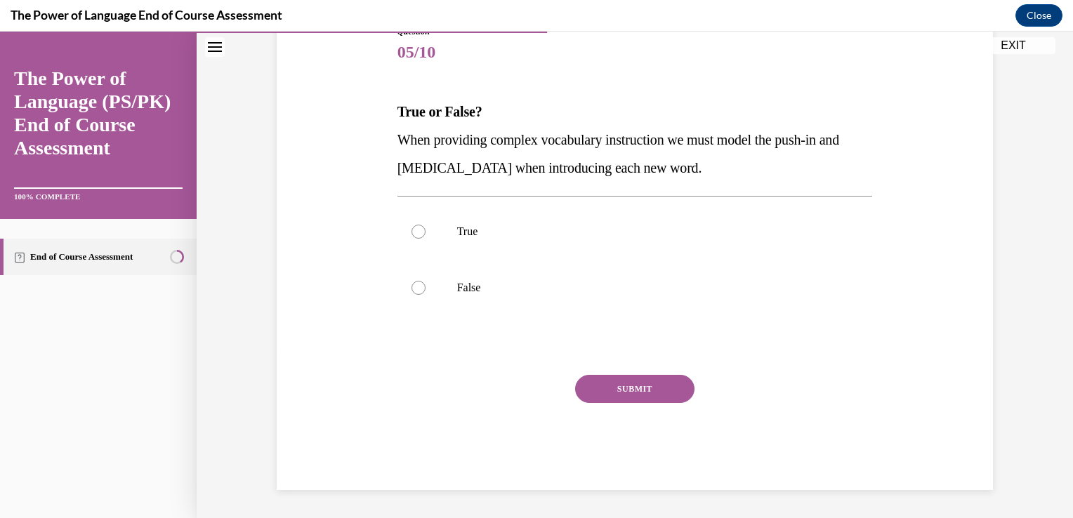
scroll to position [156, 0]
